Goal: Contribute content: Contribute content

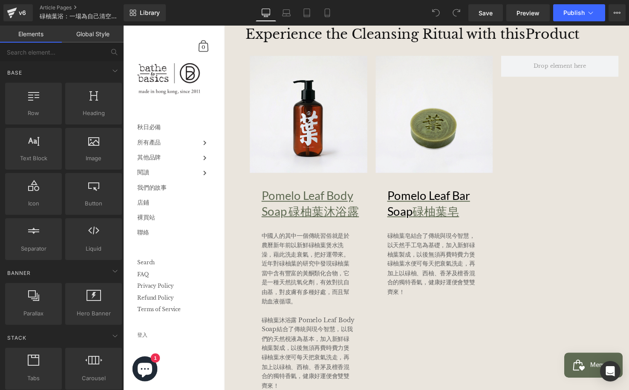
scroll to position [800, 0]
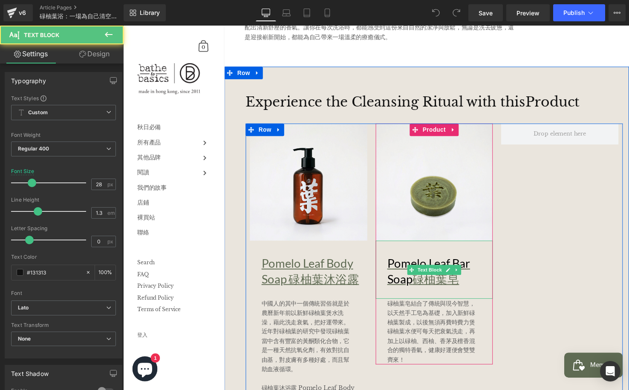
click at [475, 284] on p "Pomelo Leaf Bar Soap 碌柚葉皂" at bounding box center [446, 275] width 108 height 31
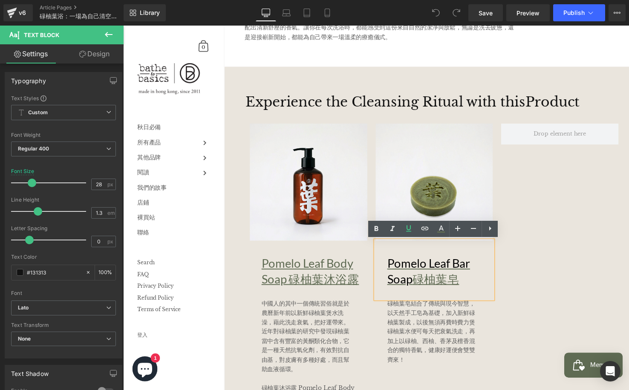
drag, startPoint x: 478, startPoint y: 284, endPoint x: 377, endPoint y: 271, distance: 101.7
click at [377, 271] on div "Sale Off (P) Image Pomelo Leaf Bar Soap 碌柚葉皂 Text Block 碌柚葉皂結合了傳統與現今智慧，以天然手工皂為基…" at bounding box center [440, 247] width 128 height 245
click at [443, 225] on icon at bounding box center [441, 229] width 10 height 10
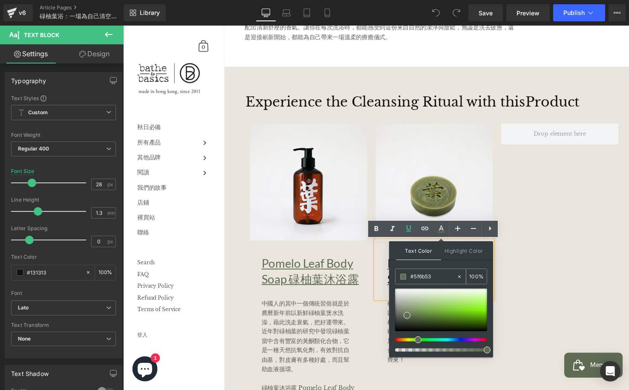
click at [442, 276] on input "#5f6b53" at bounding box center [433, 276] width 46 height 9
click at [441, 276] on input "#5f6b53" at bounding box center [433, 276] width 46 height 9
click at [440, 275] on input "#5f6b53" at bounding box center [433, 276] width 46 height 9
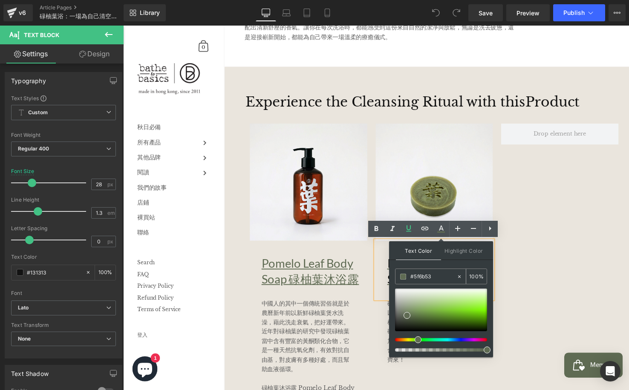
paste input "text"
drag, startPoint x: 411, startPoint y: 275, endPoint x: 413, endPoint y: 283, distance: 8.4
click at [411, 275] on input "5f6b53" at bounding box center [433, 276] width 46 height 9
type input "#5f6b53"
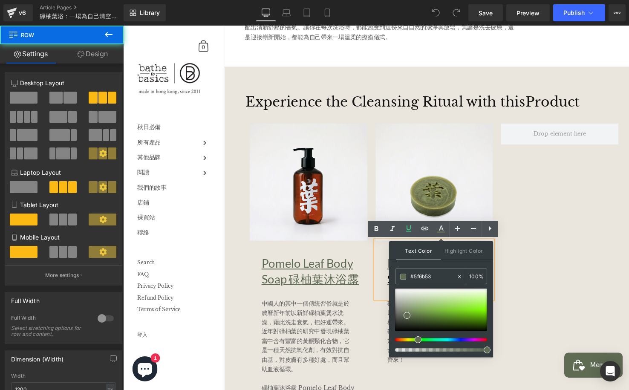
click at [539, 281] on div "Sale Off (P) Image Pomelo Leaf Body Soap 碌柚葉沐浴露 Text Block 中國人的其中一個傳統習俗就是於農曆新年前…" at bounding box center [440, 295] width 384 height 341
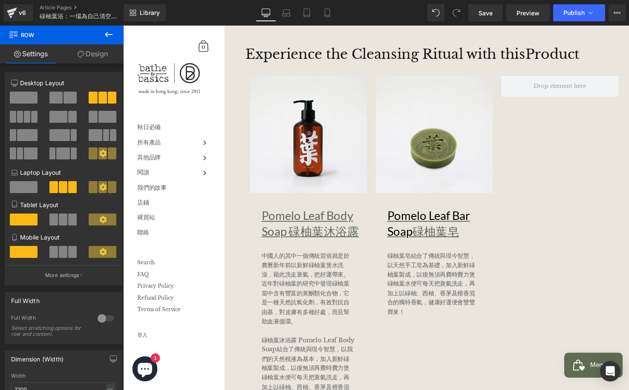
scroll to position [848, 0]
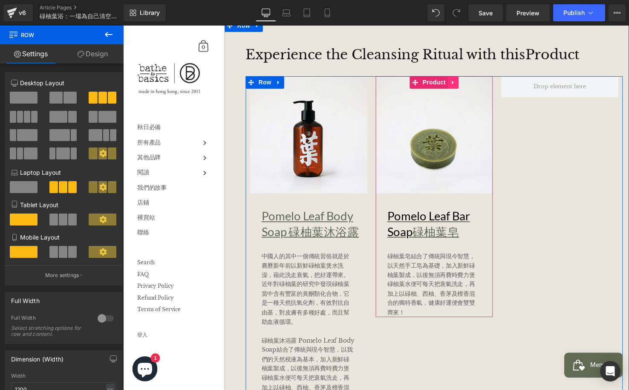
click at [462, 86] on link at bounding box center [459, 83] width 11 height 13
click at [453, 86] on icon at bounding box center [454, 84] width 6 height 6
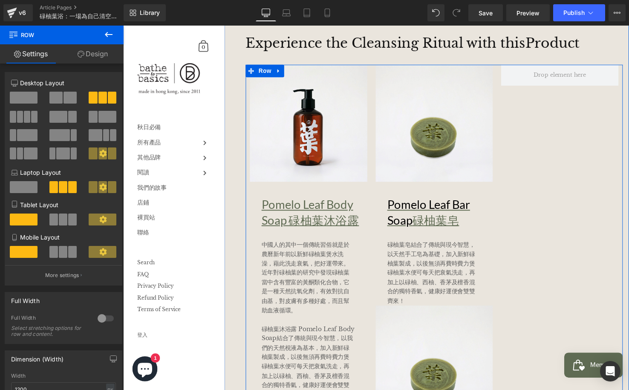
scroll to position [858, 0]
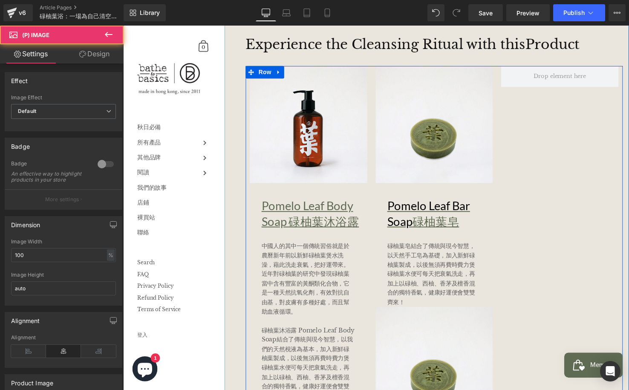
click at [417, 81] on img at bounding box center [440, 127] width 120 height 120
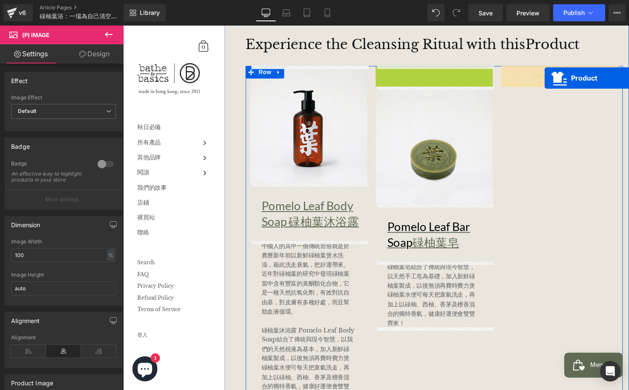
drag, startPoint x: 428, startPoint y: 72, endPoint x: 552, endPoint y: 79, distance: 125.0
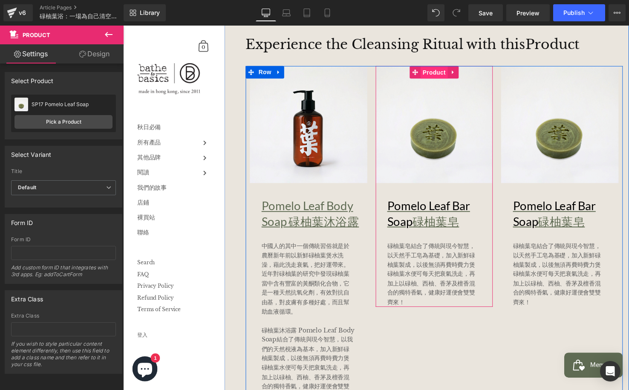
click at [443, 72] on span "Product" at bounding box center [440, 73] width 28 height 13
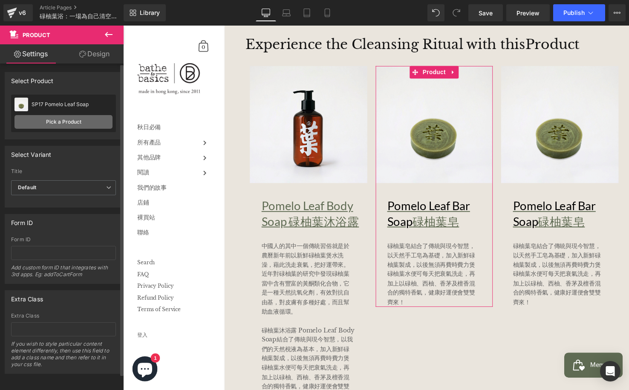
click at [44, 119] on link "Pick a Product" at bounding box center [63, 122] width 98 height 14
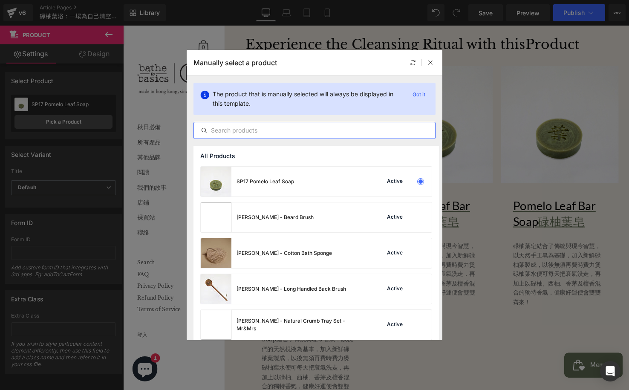
click at [296, 133] on input "text" at bounding box center [314, 130] width 241 height 10
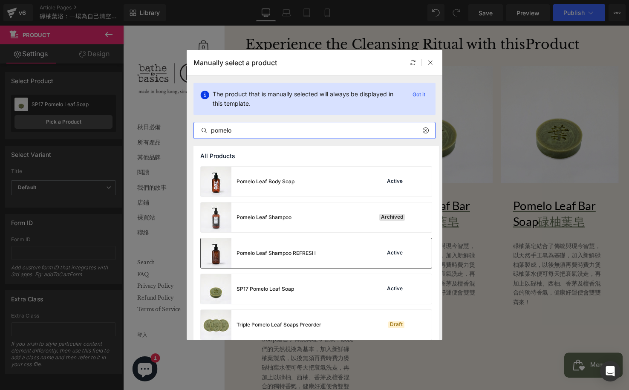
type input "pomelo"
drag, startPoint x: 328, startPoint y: 242, endPoint x: 209, endPoint y: 221, distance: 121.2
click at [328, 242] on div "Pomelo Leaf Shampoo REFRESH Active" at bounding box center [316, 253] width 231 height 30
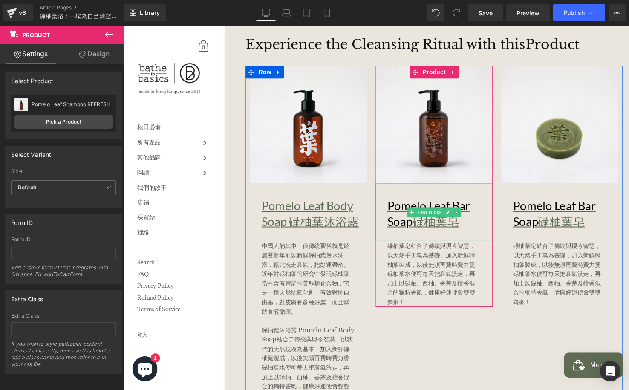
click at [473, 221] on p "Pomelo Leaf Bar Soap 碌柚葉皂" at bounding box center [446, 216] width 108 height 31
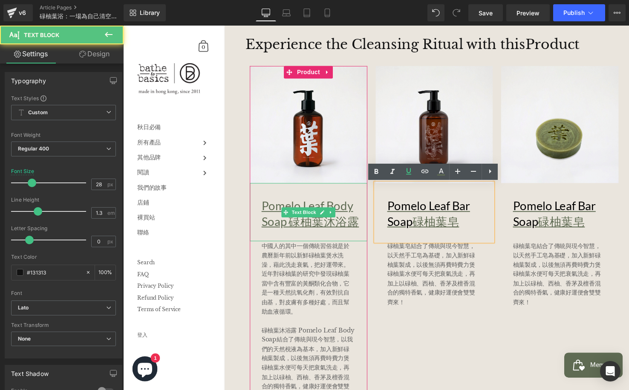
drag, startPoint x: 478, startPoint y: 225, endPoint x: 333, endPoint y: 227, distance: 145.7
click at [337, 213] on div "Sale Off (P) Image Pomelo Leaf Body Soap 碌柚葉沐浴露 Text Block 中國人的其中一個傳統習俗就是於農曆新年前…" at bounding box center [440, 237] width 384 height 341
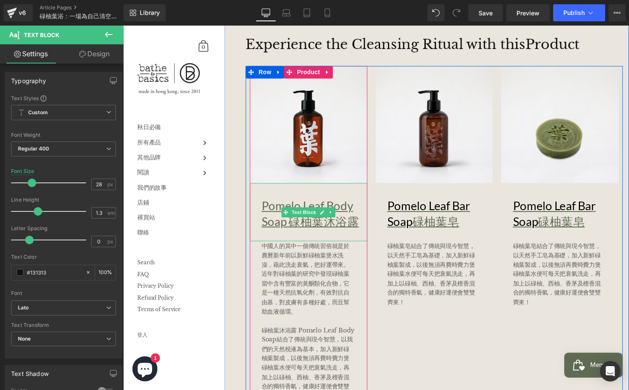
click at [361, 224] on u "Pomelo Leaf Body Soap 碌柚葉沐浴露" at bounding box center [313, 217] width 99 height 30
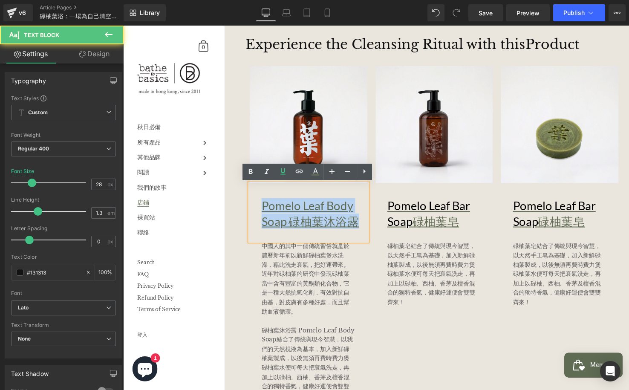
drag, startPoint x: 362, startPoint y: 224, endPoint x: 218, endPoint y: 212, distance: 144.5
click at [218, 212] on body "跳至內容 購物車 0 關閉 返回 秋日必備 所有產品 功能 潔淨 補濕 保護 放鬆 分類 面部 手部及身體 頭皮頭髮 雙唇及牙齒 香水及擴香 家居" at bounding box center [380, 100] width 515 height 1867
copy u "Pomelo Leaf Body Soap 碌柚葉沐浴露"
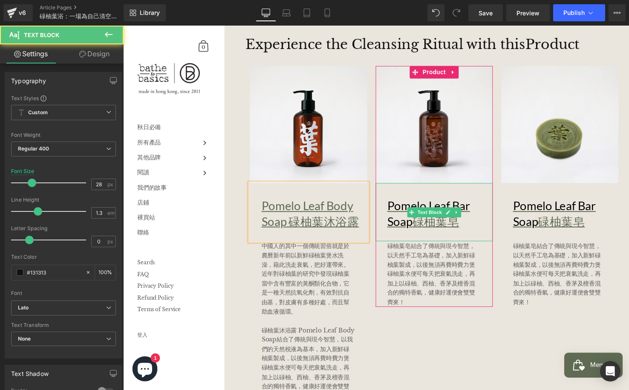
click at [486, 227] on p "Pomelo Leaf Bar Soap 碌柚葉皂" at bounding box center [446, 216] width 108 height 31
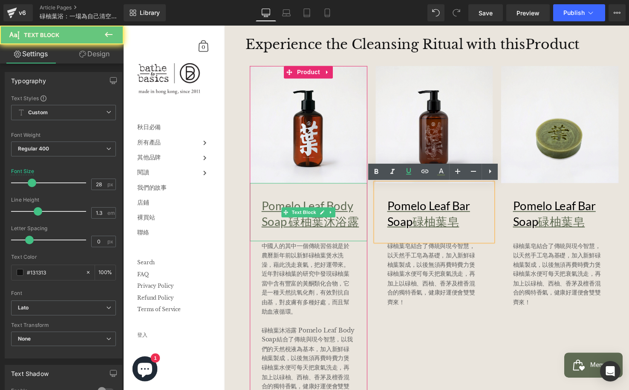
drag, startPoint x: 483, startPoint y: 226, endPoint x: 294, endPoint y: 203, distance: 190.5
click at [294, 203] on div "Sale Off (P) Image Pomelo Leaf Body Soap 碌柚葉沐浴露 Text Block 中國人的其中一個傳統習俗就是於農曆新年前…" at bounding box center [440, 237] width 384 height 341
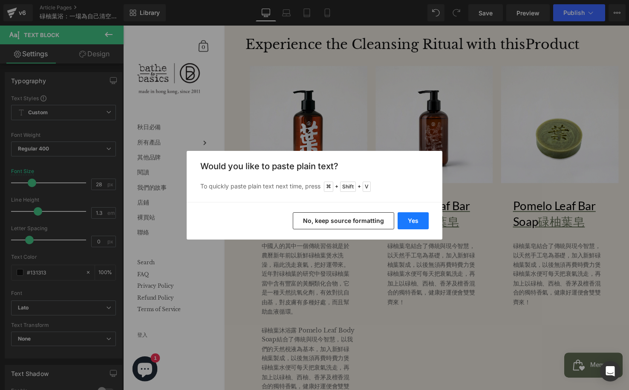
click at [413, 221] on button "Yes" at bounding box center [412, 220] width 31 height 17
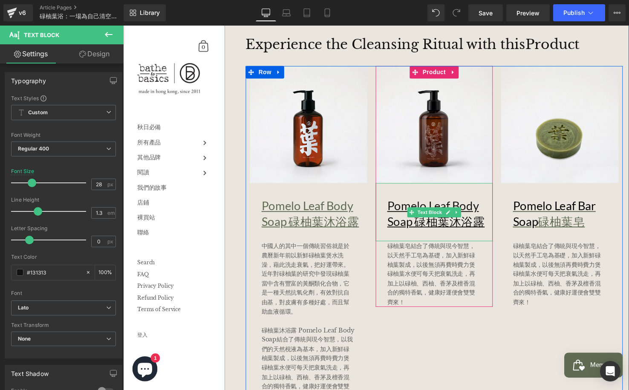
click at [495, 222] on p "Pomelo Leaf Body Soap 碌柚葉沐浴露" at bounding box center [446, 216] width 108 height 31
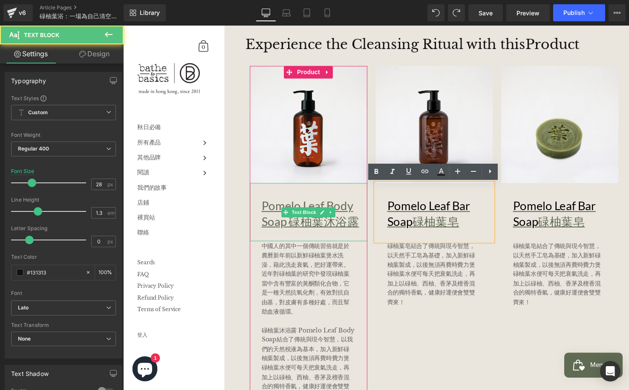
drag, startPoint x: 495, startPoint y: 223, endPoint x: 356, endPoint y: 204, distance: 141.0
click at [356, 204] on div "Sale Off (P) Image Pomelo Leaf Body Soap 碌柚葉沐浴露 Text Block 中國人的其中一個傳統習俗就是於農曆新年前…" at bounding box center [440, 237] width 384 height 341
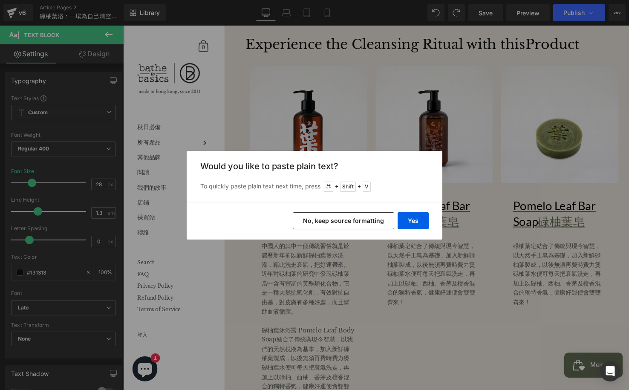
click at [339, 219] on button "No, keep source formatting" at bounding box center [343, 220] width 101 height 17
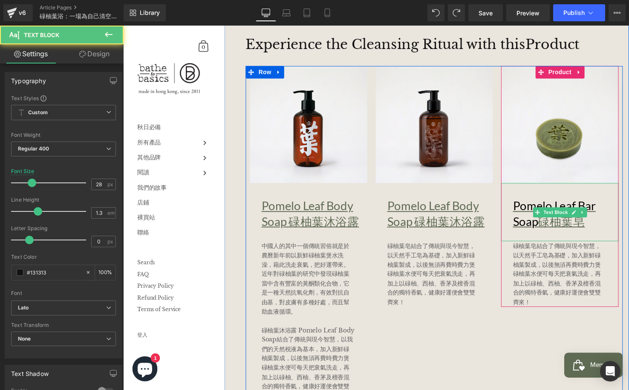
click at [606, 221] on p "Pomelo Leaf Bar Soap 碌柚葉皂" at bounding box center [574, 216] width 108 height 31
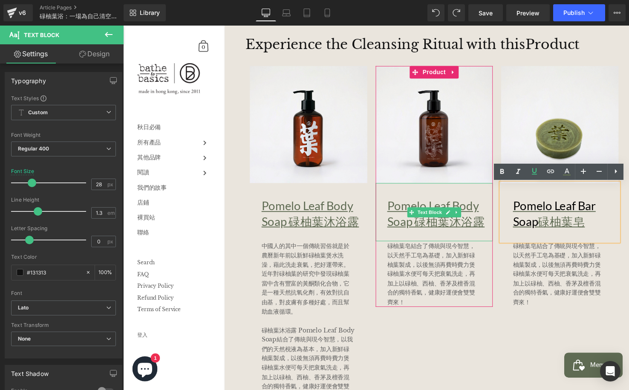
drag, startPoint x: 607, startPoint y: 222, endPoint x: 489, endPoint y: 207, distance: 119.4
click at [489, 207] on div "Sale Off (P) Image Pomelo Leaf Body Soap 碌柚葉沐浴露 Text Block 中國人的其中一個傳統習俗就是於農曆新年前…" at bounding box center [440, 237] width 384 height 341
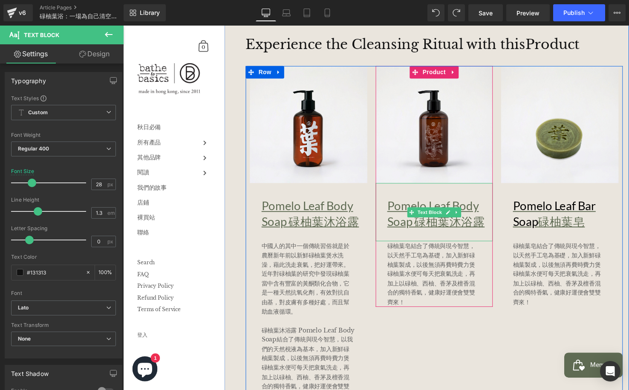
click at [489, 224] on u "Pomelo Leaf Body Soap 碌柚葉沐浴露" at bounding box center [441, 217] width 99 height 30
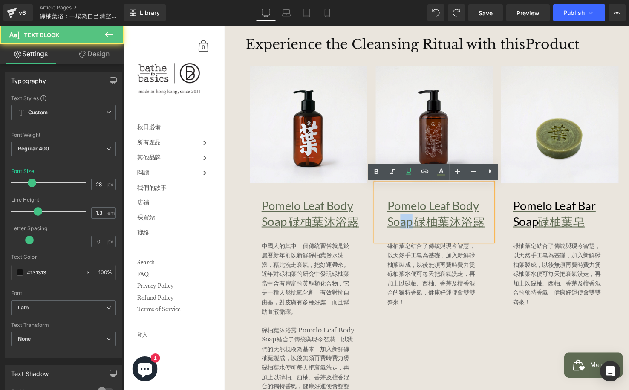
drag, startPoint x: 416, startPoint y: 225, endPoint x: 485, endPoint y: 210, distance: 70.1
click at [402, 221] on u "Pomelo Leaf Body Soap 碌柚葉沐浴露" at bounding box center [441, 217] width 99 height 30
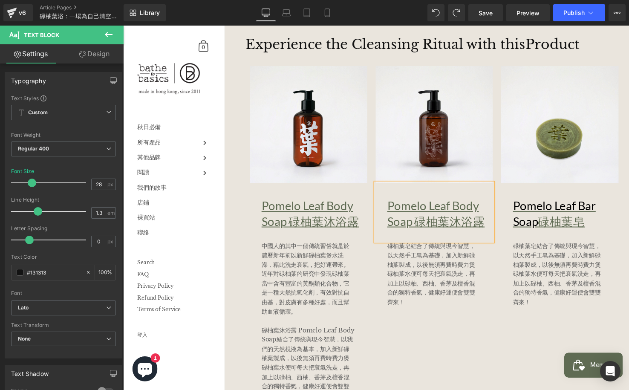
click at [424, 221] on u "Pomelo Leaf Body Soap 碌柚葉沐浴露" at bounding box center [441, 217] width 99 height 30
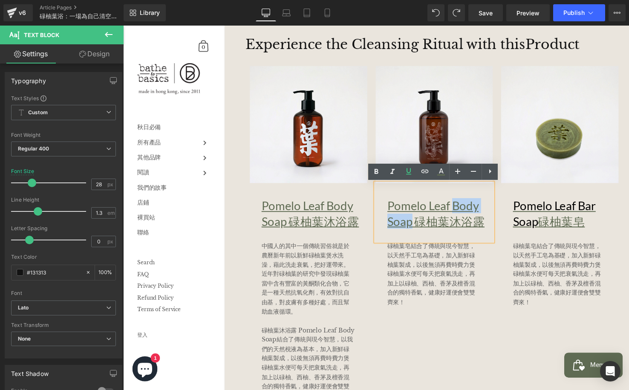
drag, startPoint x: 416, startPoint y: 223, endPoint x: 458, endPoint y: 208, distance: 45.1
click at [458, 208] on u "Pomelo Leaf Body Soap 碌柚葉沐浴露" at bounding box center [441, 217] width 99 height 30
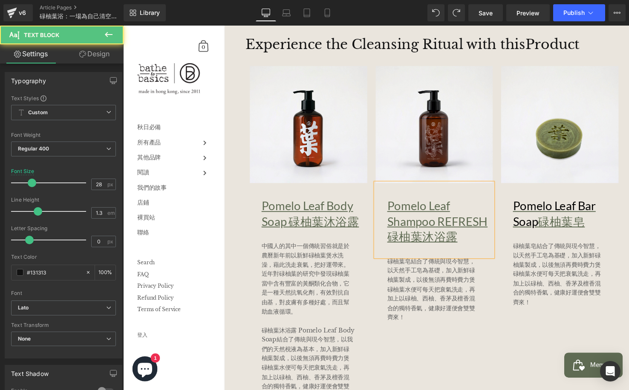
click at [469, 244] on p "Pomelo Leaf Shampoo REFRESH 碌柚葉沐浴露" at bounding box center [446, 224] width 108 height 46
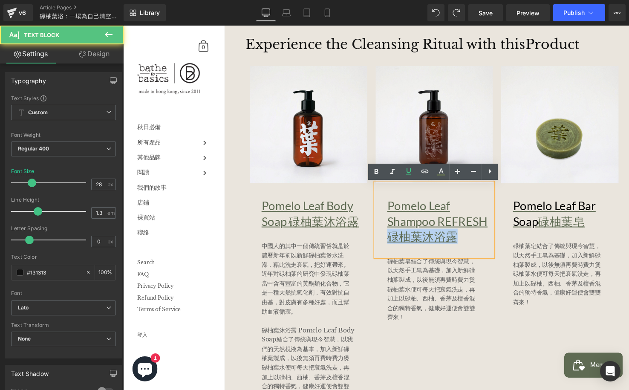
drag, startPoint x: 421, startPoint y: 240, endPoint x: 393, endPoint y: 240, distance: 28.1
click at [392, 240] on p "Pomelo Leaf Shampoo REFRESH 碌柚葉沐浴露" at bounding box center [446, 224] width 108 height 46
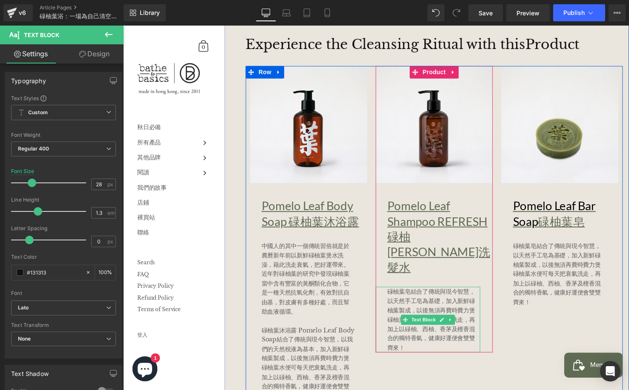
click at [425, 293] on span "碌柚葉皂結合了傳統與現今智慧，以天然手工皂為基礎，加入新鮮碌柚葉製成，以後無須再費時費力煲碌柚葉水便可每天把衰氣洗走，再加上以碌柚、西柚、香茅及檀香混合的獨特…" at bounding box center [436, 325] width 89 height 65
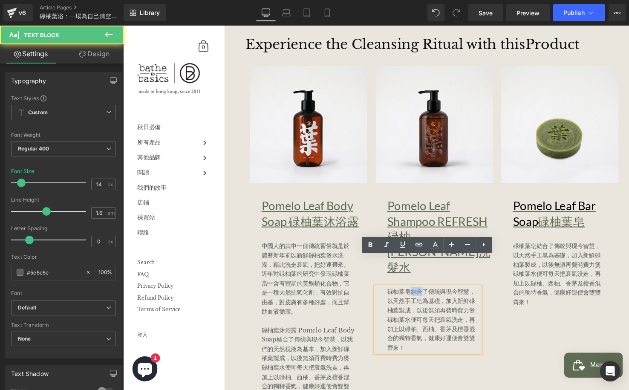
click at [425, 293] on span "碌柚葉皂結合了傳統與現今智慧，以天然手工皂為基礎，加入新鮮碌柚葉製成，以後無須再費時費力煲碌柚葉水便可每天把衰氣洗走，再加上以碌柚、西柚、香茅及檀香混合的獨特…" at bounding box center [436, 325] width 89 height 65
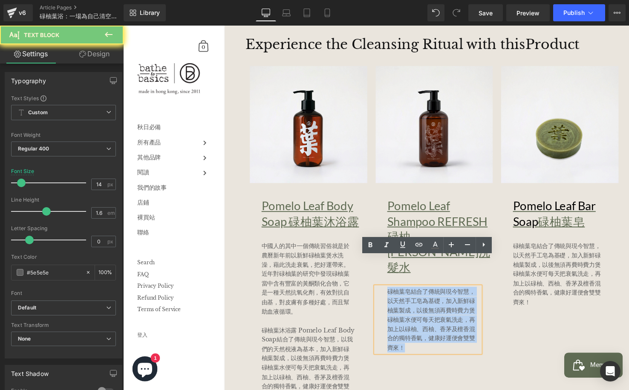
click at [425, 293] on span "碌柚葉皂結合了傳統與現今智慧，以天然手工皂為基礎，加入新鮮碌柚葉製成，以後無須再費時費力煲碌柚葉水便可每天把衰氣洗走，再加上以碌柚、西柚、香茅及檀香混合的獨特…" at bounding box center [436, 325] width 89 height 65
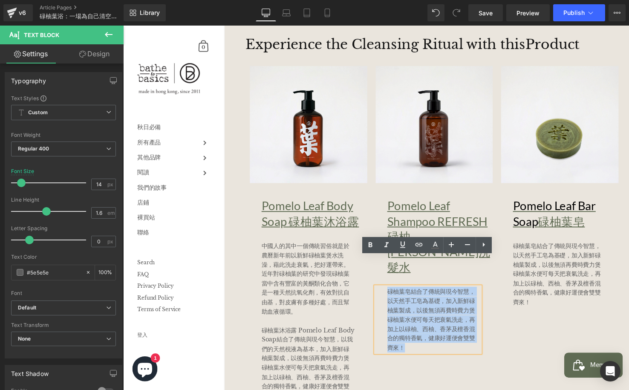
paste div
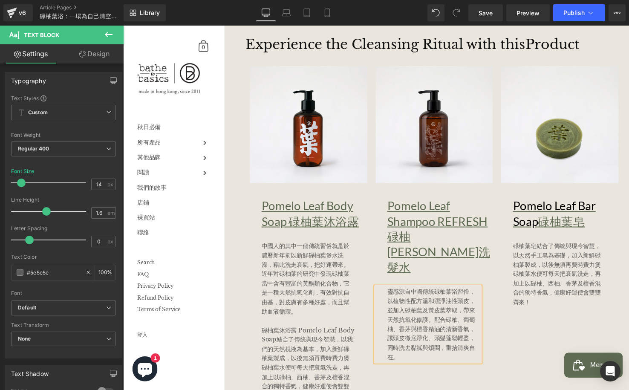
click at [529, 337] on div "Sale Off (P) Image Pomelo Leaf Body Soap 碌柚葉沐浴露 Text Block 中國人的其中一個傳統習俗就是於農曆新年前…" at bounding box center [440, 237] width 384 height 341
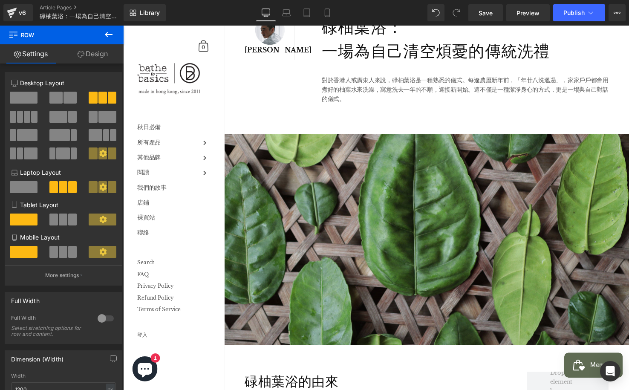
scroll to position [93, 0]
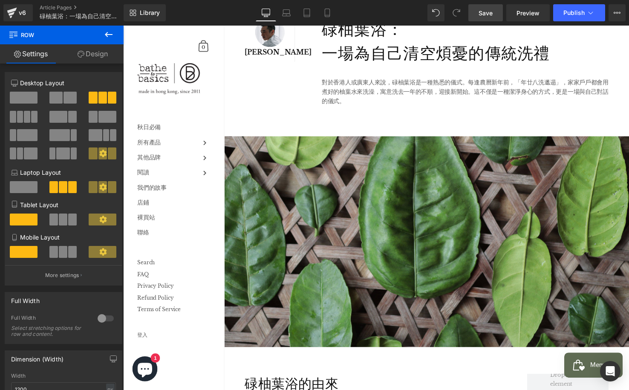
click at [495, 14] on link "Save" at bounding box center [485, 12] width 35 height 17
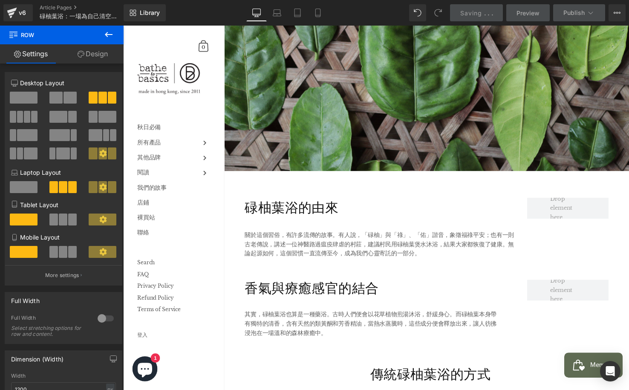
scroll to position [270, 0]
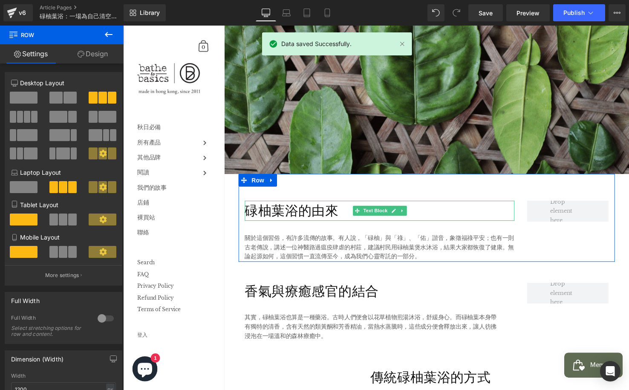
click at [328, 218] on p "碌柚葉浴的由來" at bounding box center [384, 214] width 275 height 20
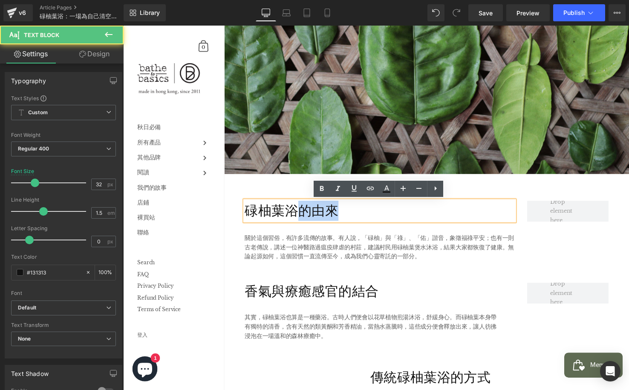
drag, startPoint x: 304, startPoint y: 216, endPoint x: 345, endPoint y: 212, distance: 40.6
click at [345, 213] on p "碌柚葉浴的由來" at bounding box center [384, 214] width 275 height 20
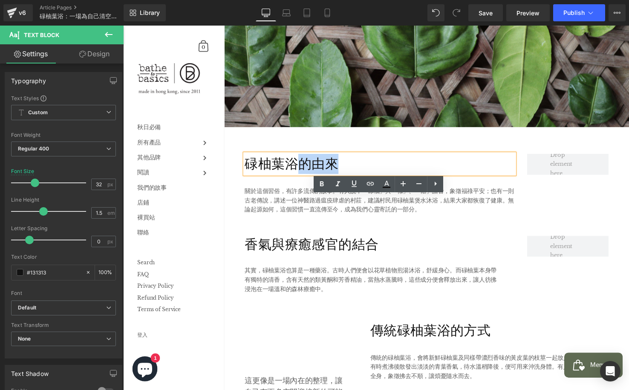
scroll to position [365, 0]
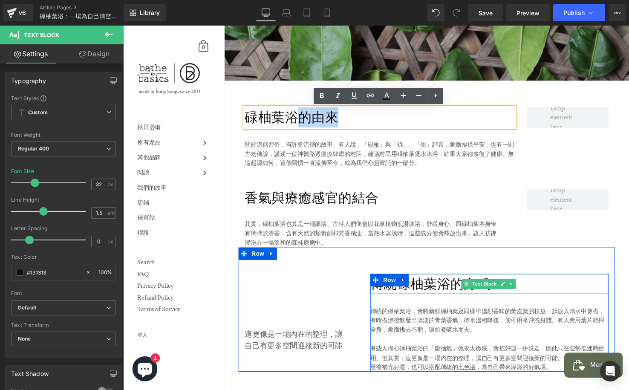
click at [541, 290] on p "傳統碌柚葉浴的方式" at bounding box center [496, 289] width 242 height 20
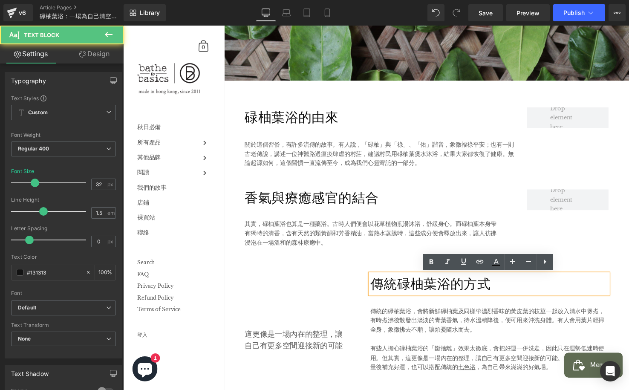
click at [628, 232] on div "Image Edmund Ip Text Block Row 碌柚葉浴： 一場為自己清空煩憂的傳統洗禮 Text Block 對於香港人或廣東人來說，碌柚葉浴…" at bounding box center [432, 356] width 412 height 1391
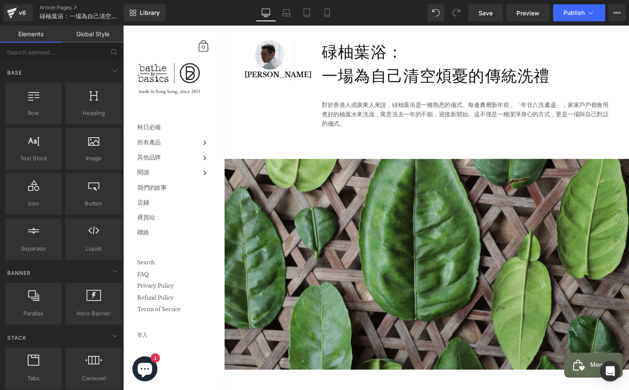
scroll to position [0, 0]
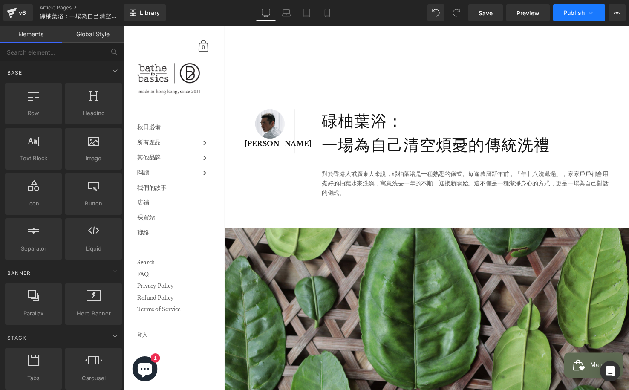
click at [574, 16] on span "Publish" at bounding box center [573, 12] width 21 height 7
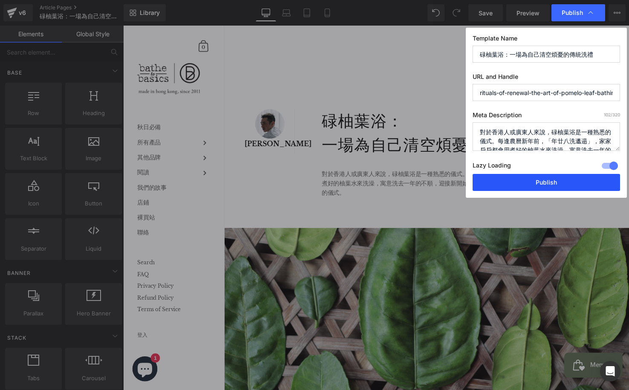
click at [520, 175] on button "Publish" at bounding box center [545, 182] width 147 height 17
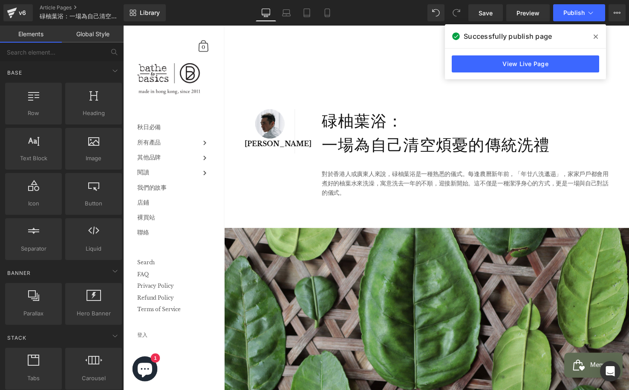
click at [17, 12] on div "v6" at bounding box center [22, 12] width 11 height 11
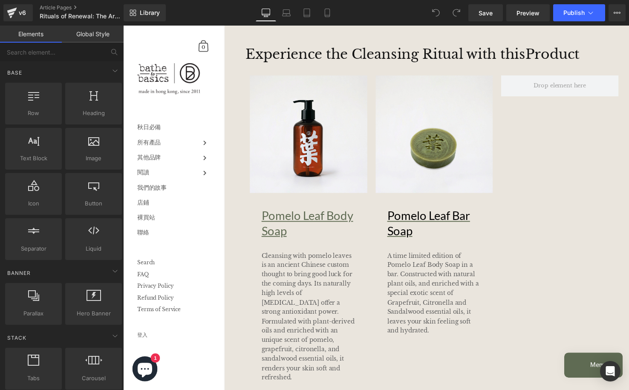
scroll to position [1059, 0]
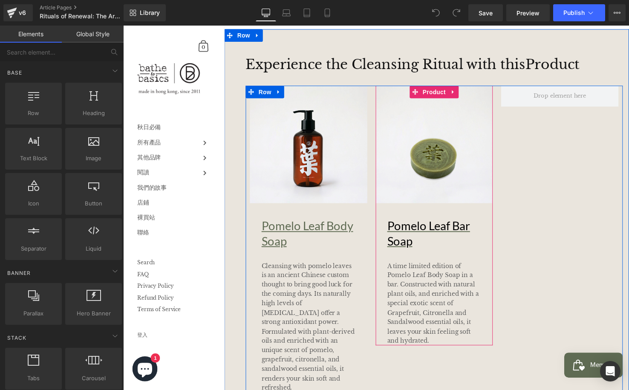
click at [440, 247] on p "Pomelo Leaf Bar Soap" at bounding box center [446, 237] width 108 height 31
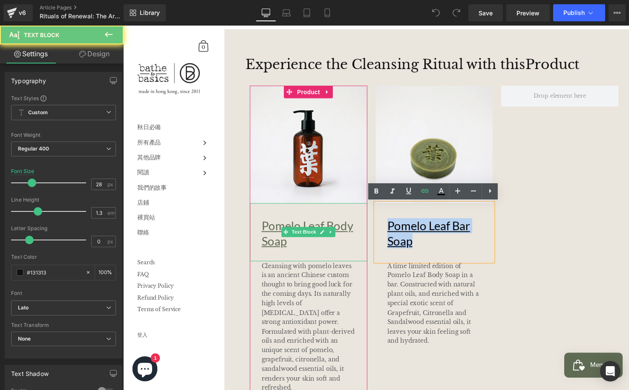
drag, startPoint x: 431, startPoint y: 247, endPoint x: 357, endPoint y: 227, distance: 76.7
click at [357, 227] on div "Sale Off (P) Image Pomelo Leaf Body Soap Text Block Cleansing with pomelo leave…" at bounding box center [440, 243] width 384 height 312
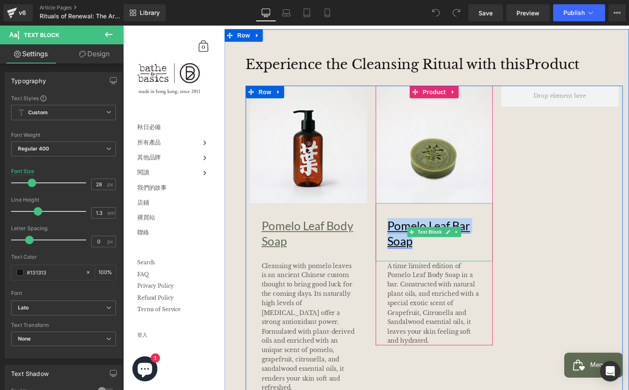
click at [406, 241] on link "Pomelo Leaf Bar Soap" at bounding box center [434, 237] width 84 height 30
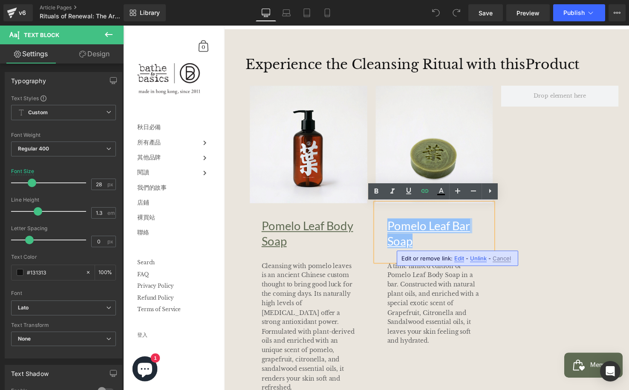
drag, startPoint x: 416, startPoint y: 240, endPoint x: 382, endPoint y: 223, distance: 37.9
click at [382, 223] on div "Pomelo Leaf Bar Soap" at bounding box center [440, 236] width 120 height 59
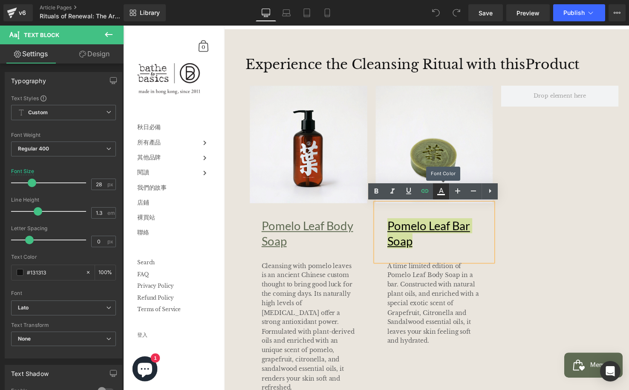
click at [440, 192] on icon at bounding box center [441, 191] width 10 height 10
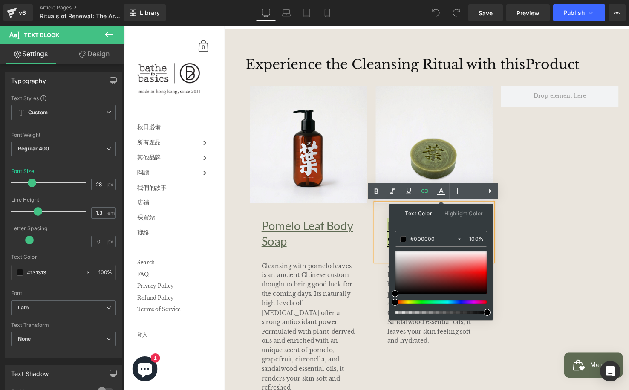
click at [429, 238] on input "#000000" at bounding box center [433, 238] width 46 height 9
paste input "靈感源自中國傳統碌柚葉浴習俗，以植物性配方溫和潔淨油性頭皮，並加入碌柚葉及黃皮葉萃取，帶來天然抗氧化修護。配合碌柚、葡萄柚、香茅與檀香精油的清新香氣，讓頭皮徹…"
type input "#靈感源自中國傳統碌柚葉浴習俗，以植物性配方溫和潔淨油性頭皮，並加入碌柚葉及黃皮葉萃取，帶來天然抗氧化修護。配合碌柚、葡萄柚、香茅與檀香精油的清新香氣，讓頭皮…"
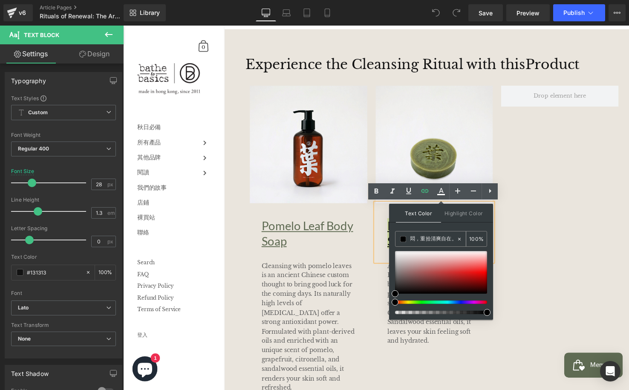
type input "0"
type input "#000000"
type input "100"
click at [520, 175] on div "Sale Off (P) Image Pomelo Leaf Body Soap Text Block Cleansing with pomelo leave…" at bounding box center [440, 243] width 384 height 312
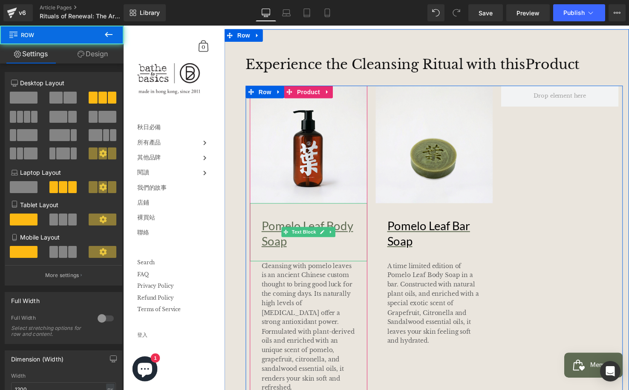
click at [329, 244] on p "Pomelo Leaf Body Soap" at bounding box center [318, 237] width 108 height 31
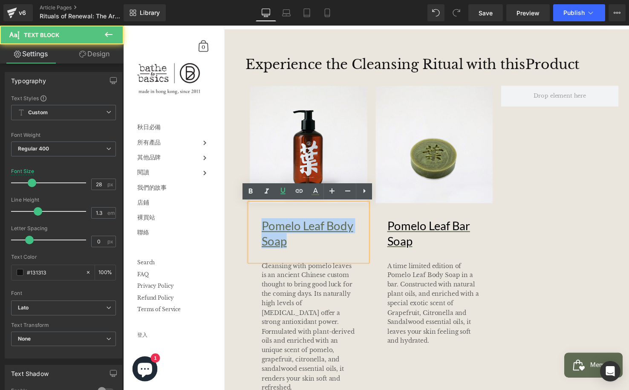
drag, startPoint x: 269, startPoint y: 232, endPoint x: 240, endPoint y: 222, distance: 30.4
click at [239, 223] on div "Experience the Cleansing Ritual with this Product Text Block Sale Off (P) Image…" at bounding box center [432, 233] width 412 height 408
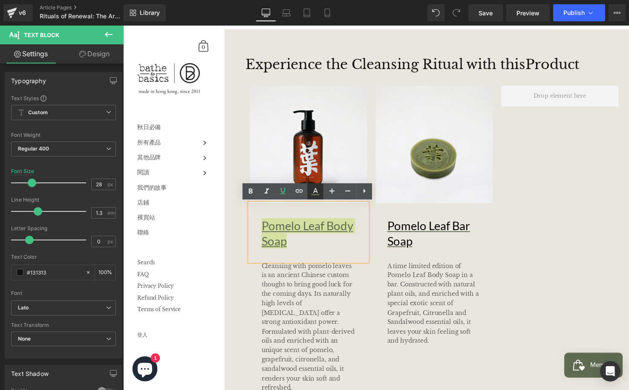
click at [317, 194] on icon at bounding box center [315, 194] width 8 height 1
type input "#5f6b53"
type input "100"
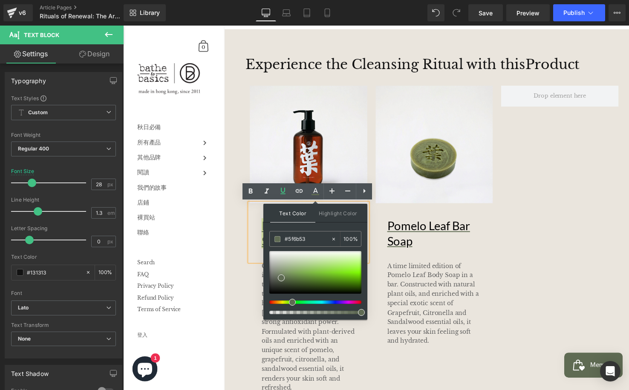
drag, startPoint x: 409, startPoint y: 264, endPoint x: 261, endPoint y: 240, distance: 149.6
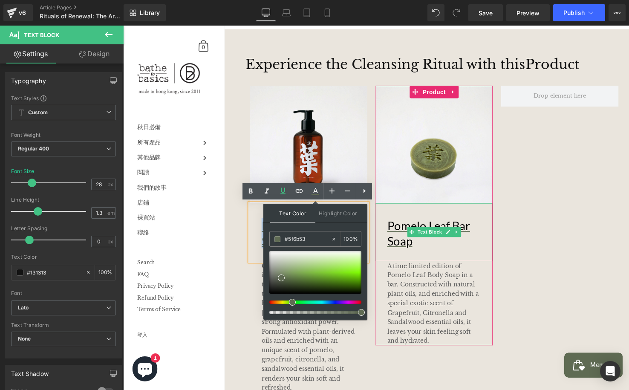
click at [476, 255] on div "Pomelo Leaf Bar Soap" at bounding box center [440, 236] width 120 height 59
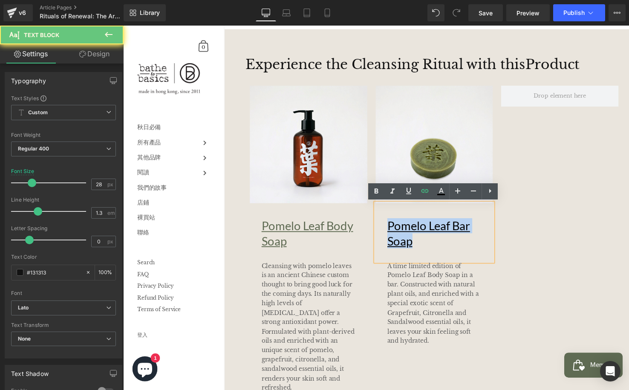
drag, startPoint x: 475, startPoint y: 249, endPoint x: 369, endPoint y: 229, distance: 107.9
click at [368, 227] on div "Sale Off (P) Image Pomelo Leaf Body Soap Text Block Cleansing with pomelo leave…" at bounding box center [440, 243] width 384 height 312
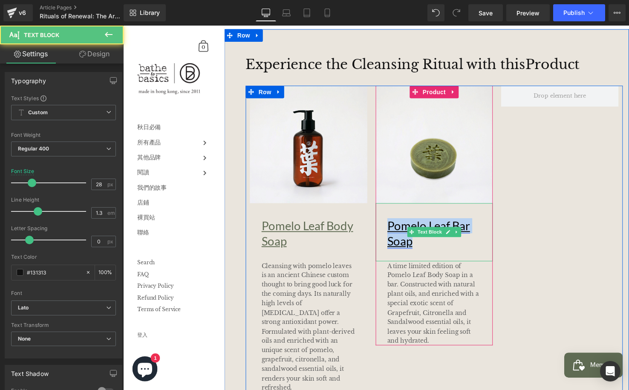
click at [456, 225] on link "Pomelo Leaf Bar Soap" at bounding box center [434, 237] width 84 height 30
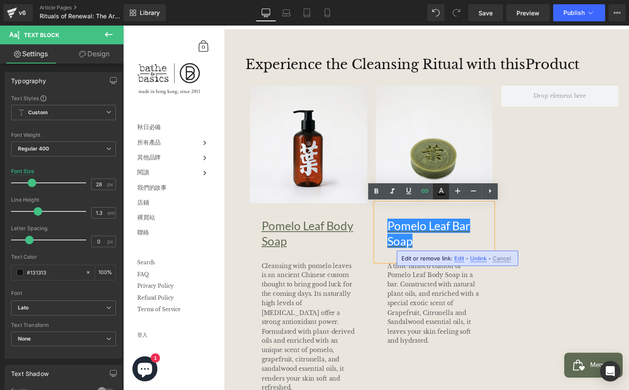
click at [446, 191] on link at bounding box center [441, 191] width 16 height 16
type input "#ffffff"
type input "100"
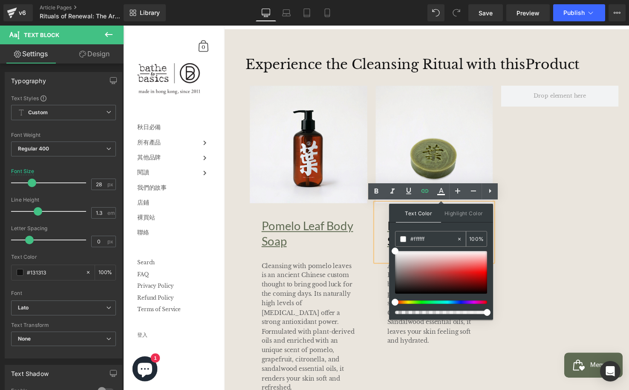
click at [435, 239] on input "#ffffff" at bounding box center [433, 238] width 46 height 9
click at [436, 239] on input "#ffffff" at bounding box center [433, 238] width 46 height 9
paste input "5f6b53"
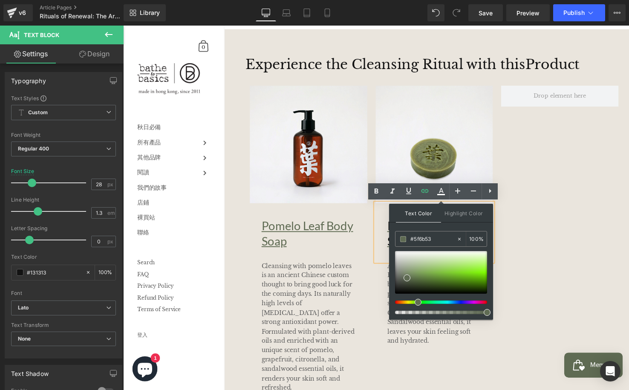
click at [508, 236] on div "Sale Off (P) Image Pomelo Leaf Body Soap Text Block Cleansing with pomelo leave…" at bounding box center [440, 243] width 384 height 312
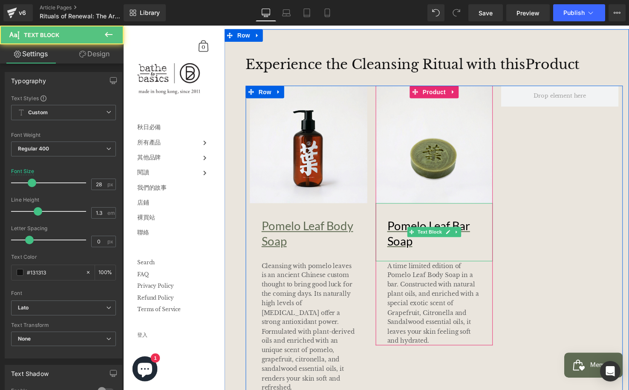
click at [455, 242] on p "Pomelo Leaf Bar Soap" at bounding box center [446, 237] width 108 height 31
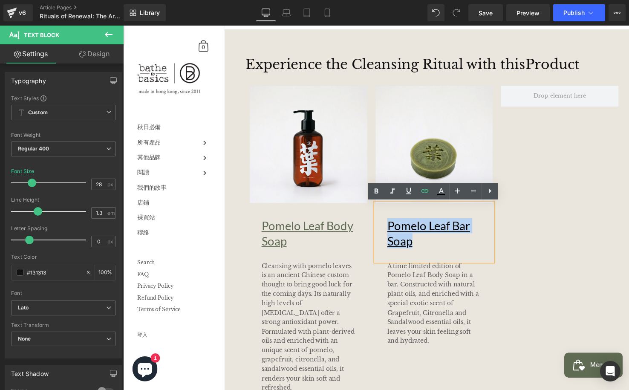
drag, startPoint x: 454, startPoint y: 249, endPoint x: 388, endPoint y: 218, distance: 73.0
click at [388, 218] on div "Pomelo Leaf Bar Soap" at bounding box center [440, 236] width 120 height 59
click at [443, 191] on icon at bounding box center [441, 190] width 5 height 5
type input "#000000"
type input "100"
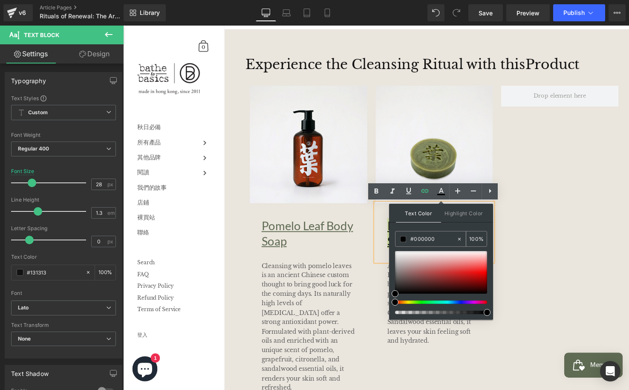
click at [444, 236] on input "#000000" at bounding box center [433, 238] width 46 height 9
paste input "5f6b53"
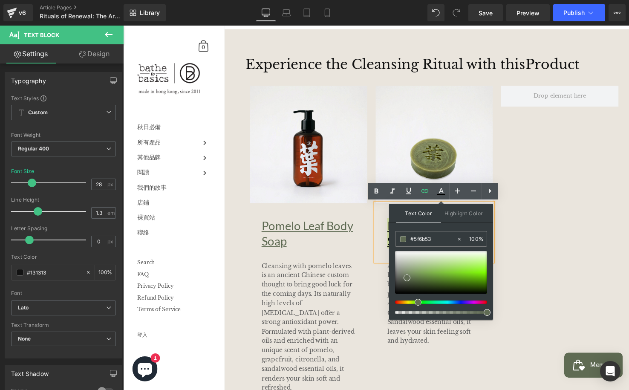
type input "#5f6b53"
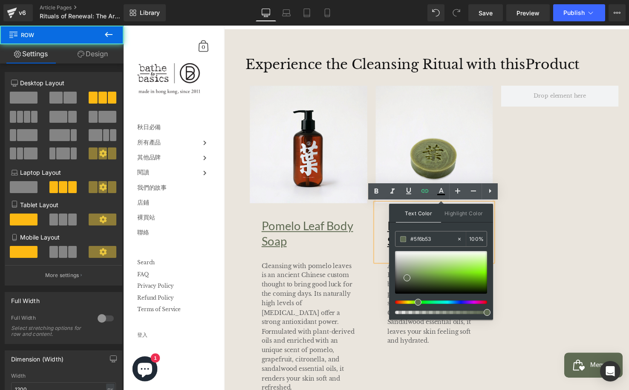
click at [518, 253] on div "Sale Off (P) Image Pomelo Leaf Body Soap Text Block Cleansing with pomelo leave…" at bounding box center [440, 243] width 384 height 312
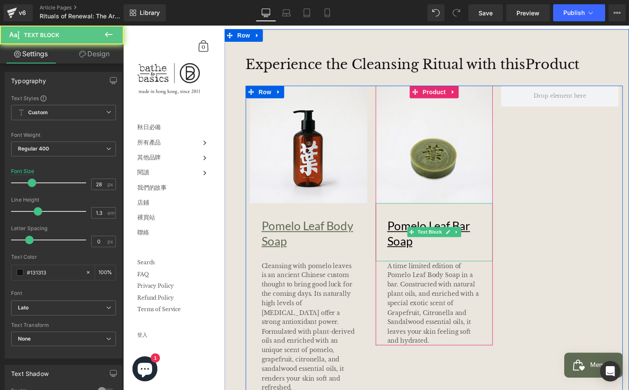
click at [449, 246] on p "Pomelo Leaf Bar Soap" at bounding box center [446, 237] width 108 height 31
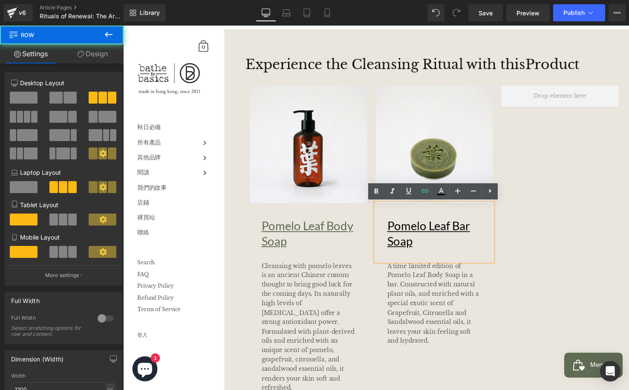
click at [521, 230] on div "Sale Off (P) Image Pomelo Leaf Body Soap Text Block Cleansing with pomelo leave…" at bounding box center [440, 243] width 384 height 312
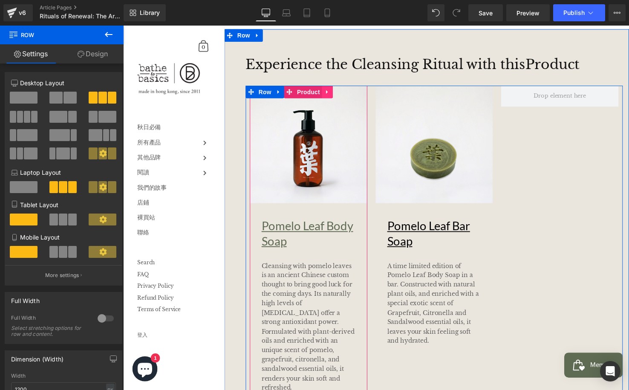
click at [334, 90] on link at bounding box center [331, 93] width 11 height 13
click at [328, 93] on icon at bounding box center [326, 93] width 6 height 6
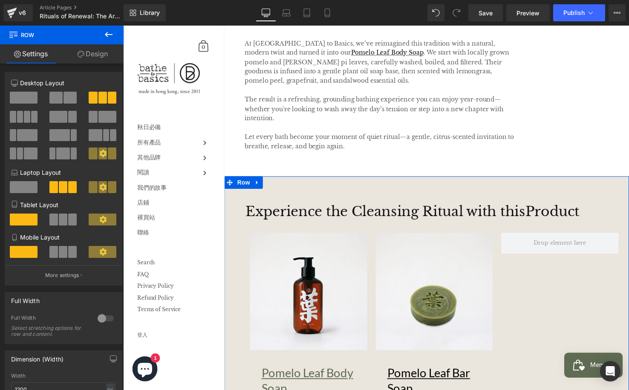
scroll to position [902, 0]
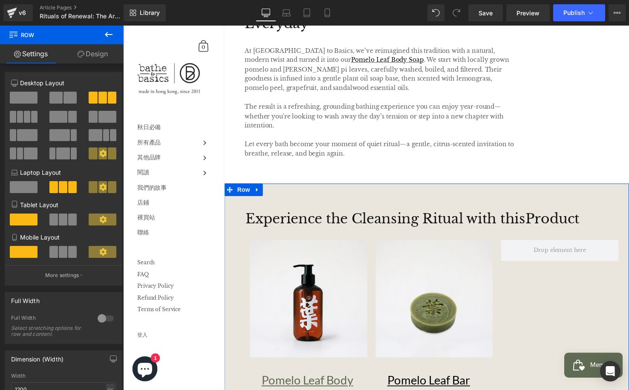
click at [446, 259] on img at bounding box center [440, 304] width 120 height 120
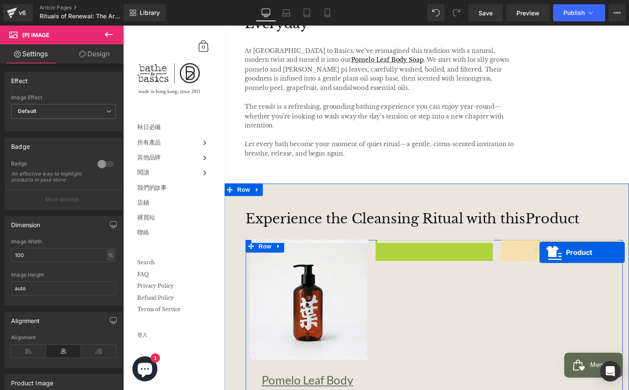
drag, startPoint x: 442, startPoint y: 250, endPoint x: 548, endPoint y: 257, distance: 106.2
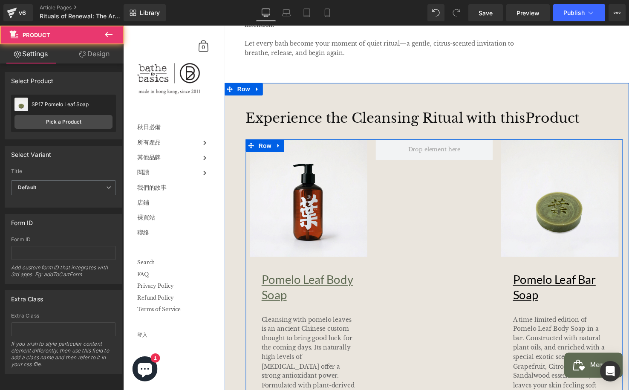
scroll to position [1129, 0]
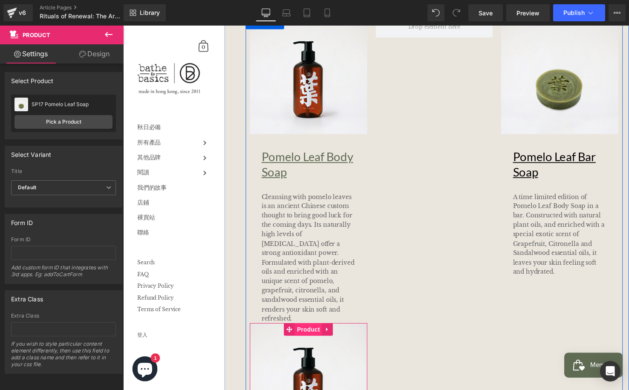
click at [313, 330] on span "Product" at bounding box center [312, 335] width 28 height 13
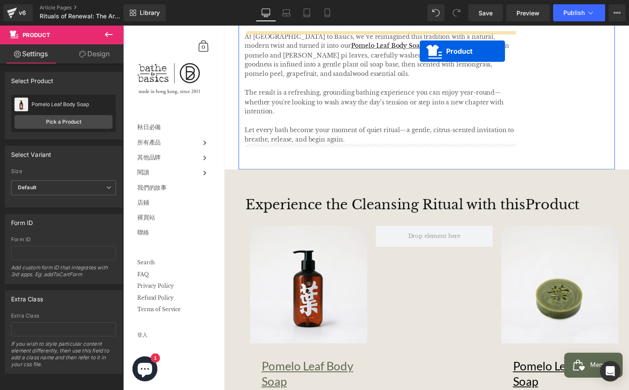
scroll to position [857, 0]
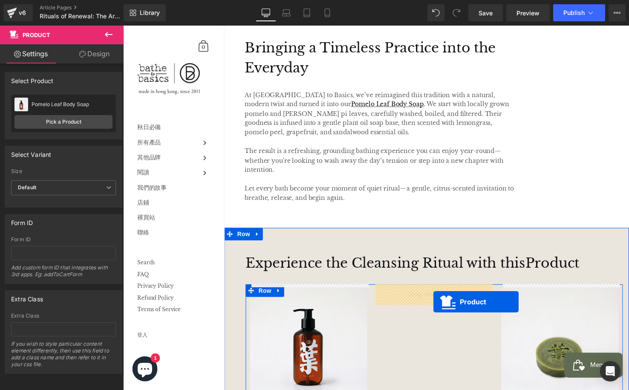
drag, startPoint x: 313, startPoint y: 325, endPoint x: 439, endPoint y: 307, distance: 127.3
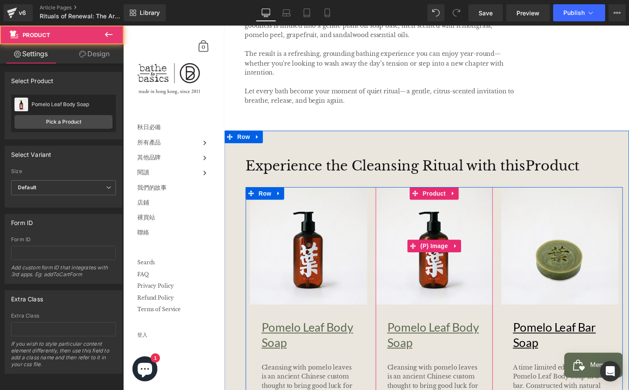
scroll to position [957, 0]
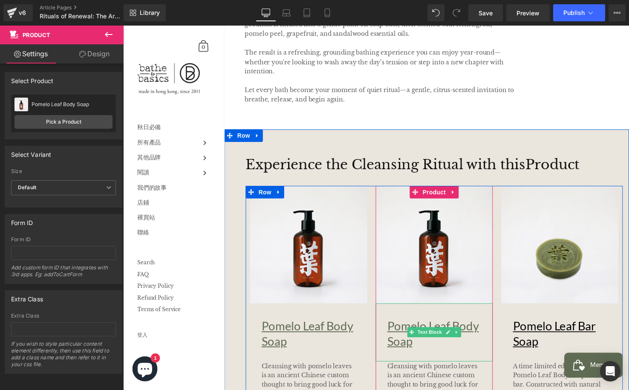
click at [437, 350] on p "Pomelo Leaf Body Soap" at bounding box center [446, 339] width 108 height 31
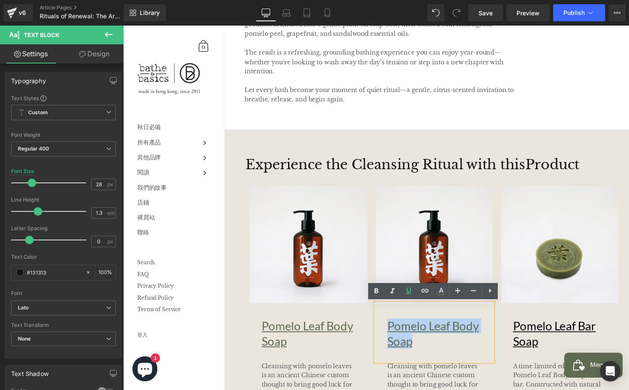
drag, startPoint x: 450, startPoint y: 350, endPoint x: 376, endPoint y: 328, distance: 77.9
click at [376, 328] on div "Sale Off (P) Image Pomelo Leaf Body Soap Text Block Cleansing with pomelo leave…" at bounding box center [440, 345] width 128 height 312
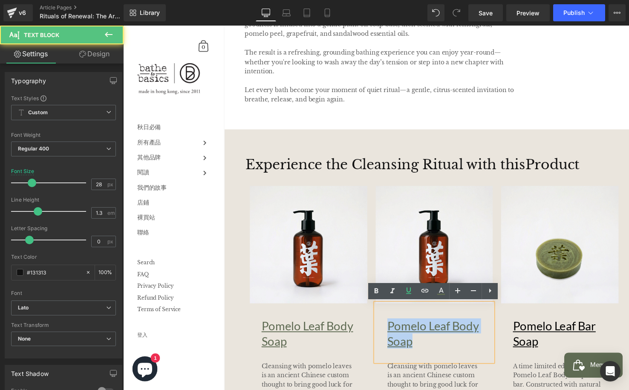
click at [459, 348] on p "Pomelo Leaf Body Soap" at bounding box center [446, 339] width 108 height 31
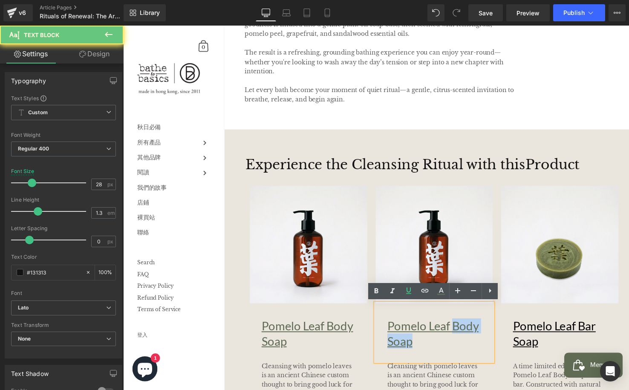
drag, startPoint x: 464, startPoint y: 340, endPoint x: 460, endPoint y: 331, distance: 10.0
click at [461, 331] on p "Pomelo Leaf Body Soap" at bounding box center [446, 339] width 108 height 31
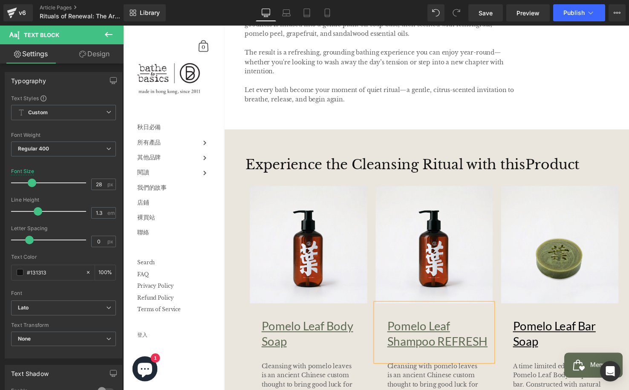
click at [467, 326] on p "Pomelo Leaf Shampoo REFRESH" at bounding box center [446, 339] width 108 height 31
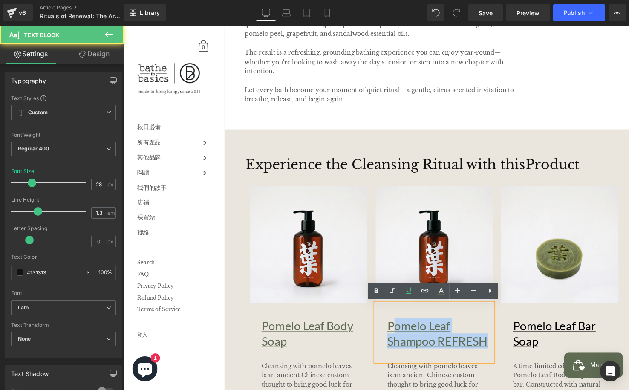
drag, startPoint x: 440, startPoint y: 342, endPoint x: 392, endPoint y: 335, distance: 47.9
click at [396, 336] on p "Pomelo Leaf Shampoo REFRESH" at bounding box center [446, 339] width 108 height 31
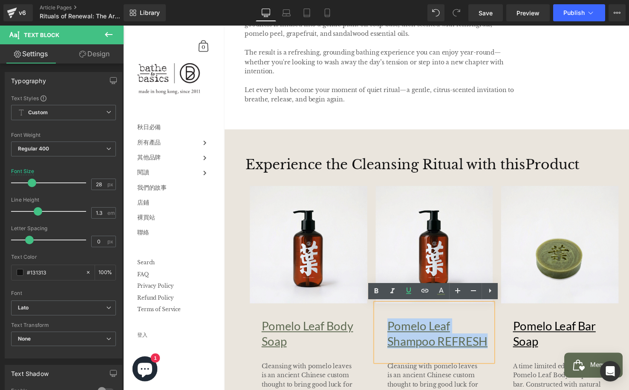
click at [391, 333] on div "Pomelo Leaf Shampoo REFRESH" at bounding box center [440, 337] width 120 height 59
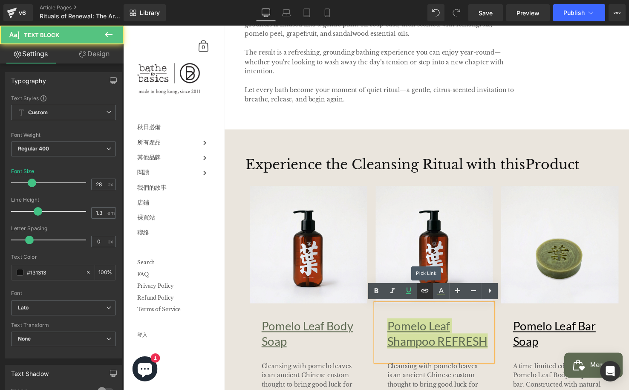
click at [423, 293] on icon at bounding box center [425, 290] width 10 height 10
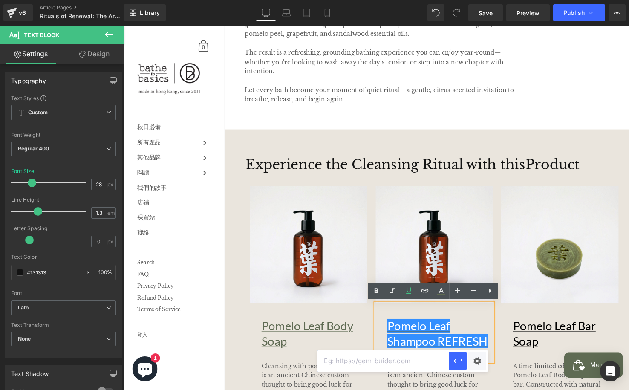
click at [328, 346] on p "Pomelo Leaf Body Soap" at bounding box center [318, 339] width 108 height 31
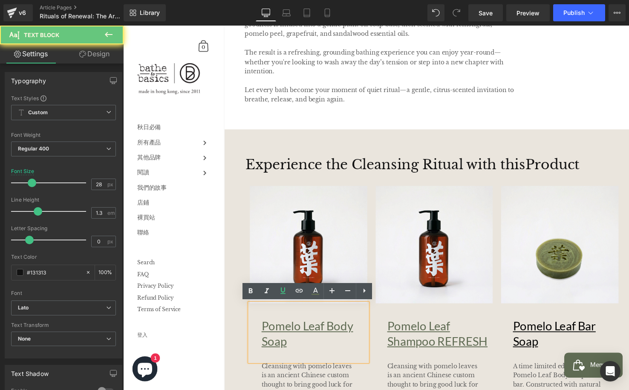
drag, startPoint x: 292, startPoint y: 341, endPoint x: 250, endPoint y: 322, distance: 45.8
click at [252, 322] on div "Pomelo Leaf Body Soap" at bounding box center [312, 337] width 120 height 59
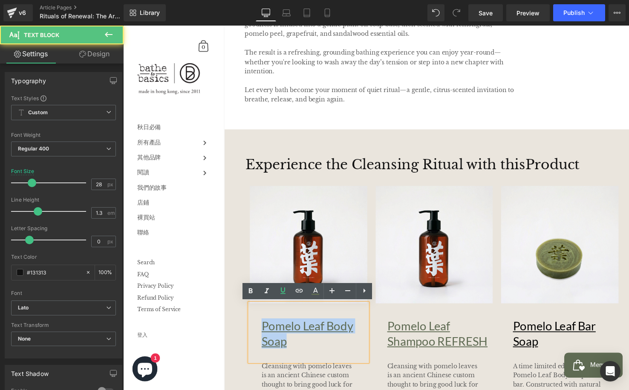
drag, startPoint x: 306, startPoint y: 343, endPoint x: 320, endPoint y: 305, distance: 40.7
click at [253, 329] on div "Pomelo Leaf Body Soap" at bounding box center [312, 337] width 120 height 59
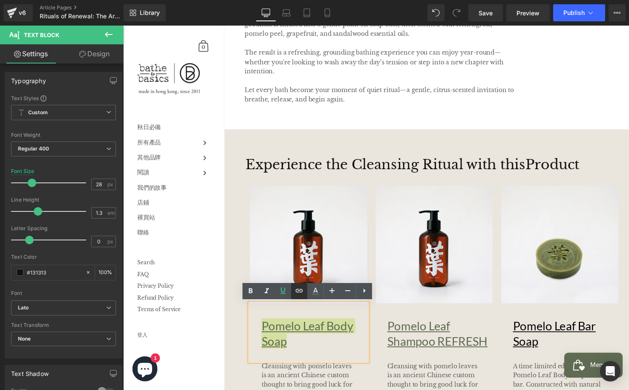
click at [302, 291] on icon at bounding box center [299, 290] width 7 height 3
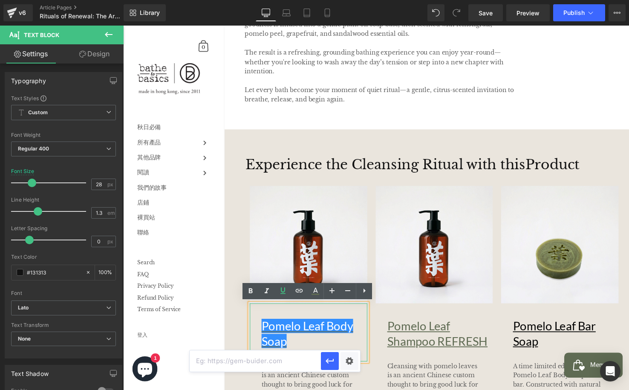
click at [364, 332] on p "Pomelo Leaf Body Soap" at bounding box center [318, 339] width 108 height 31
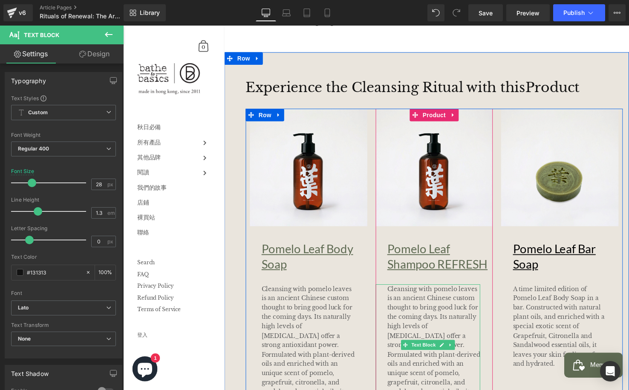
scroll to position [1045, 0]
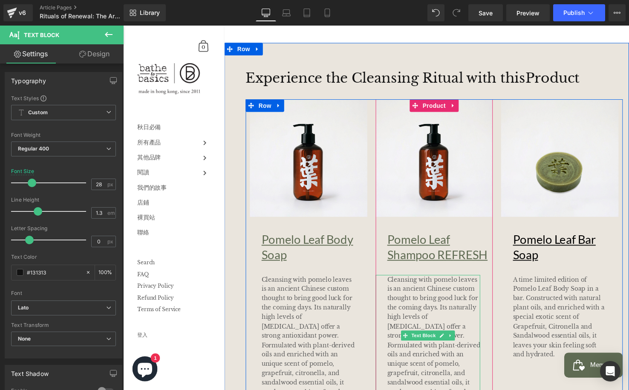
click at [458, 309] on p "Cleansing with pomelo leaves is an ancient Chinese custom thought to bring good…" at bounding box center [439, 346] width 95 height 134
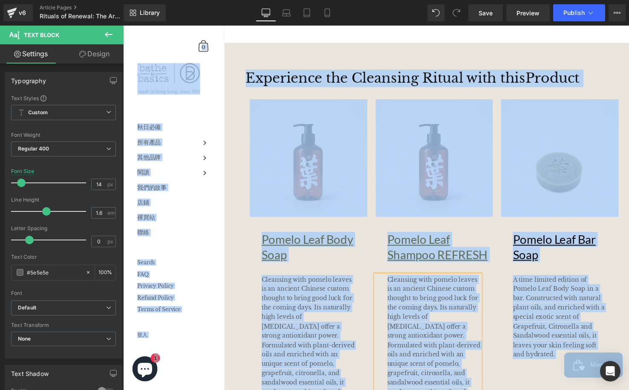
click at [450, 320] on p "Cleansing with pomelo leaves is an ancient Chinese custom thought to bring good…" at bounding box center [439, 346] width 95 height 134
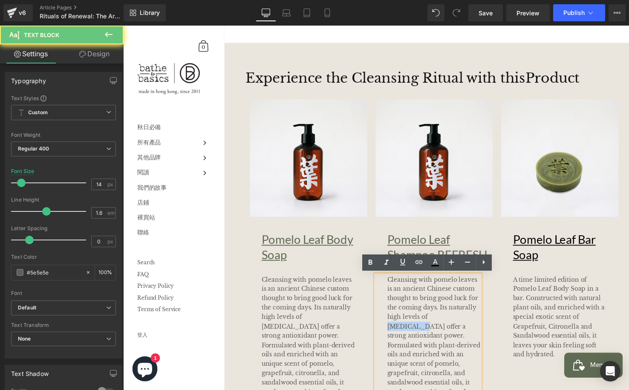
click at [450, 320] on p "Cleansing with pomelo leaves is an ancient Chinese custom thought to bring good…" at bounding box center [439, 346] width 95 height 134
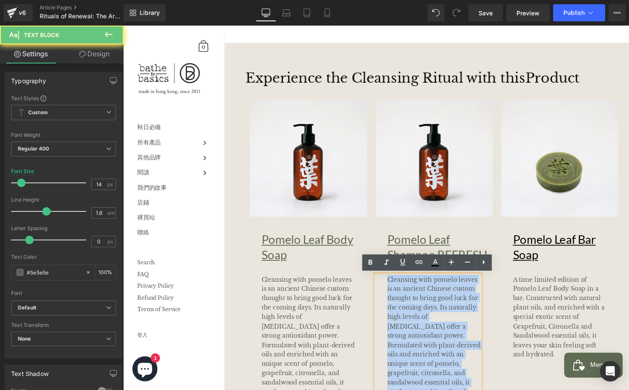
click at [450, 320] on p "Cleansing with pomelo leaves is an ancient Chinese custom thought to bring good…" at bounding box center [439, 346] width 95 height 134
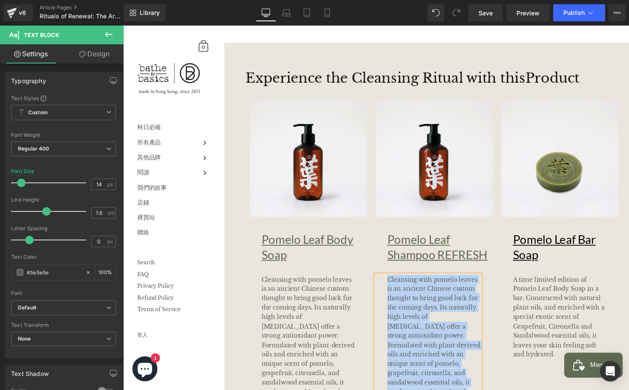
paste div
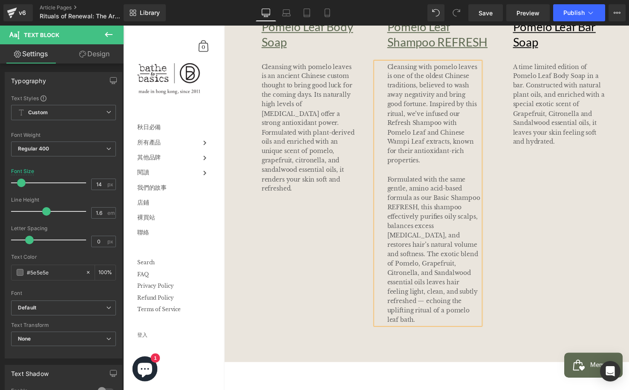
scroll to position [1261, 0]
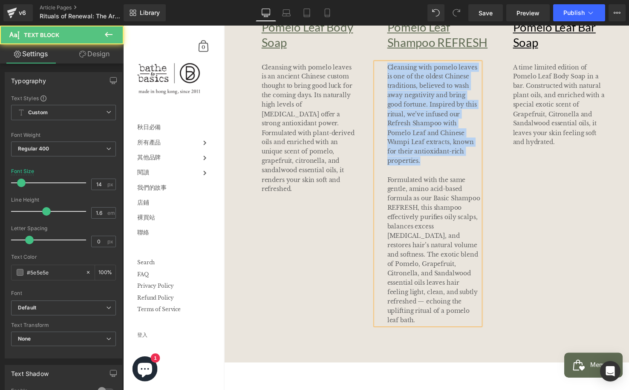
drag, startPoint x: 438, startPoint y: 164, endPoint x: 376, endPoint y: 60, distance: 120.7
click at [376, 60] on div "Sale Off (P) Image Pomelo Leaf Shampoo REFRESH Text Block Cleansing with pomelo…" at bounding box center [440, 108] width 128 height 446
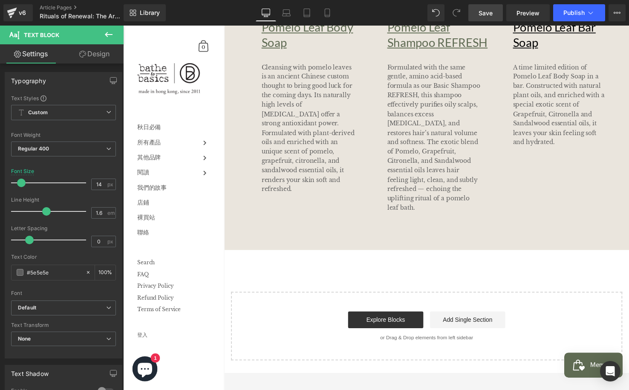
click at [482, 12] on span "Save" at bounding box center [485, 13] width 14 height 9
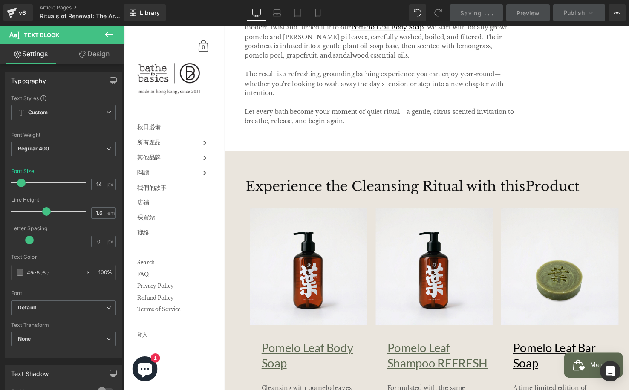
scroll to position [921, 0]
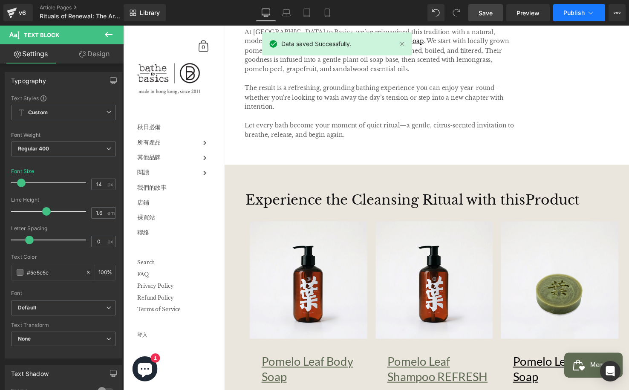
click at [579, 14] on span "Publish" at bounding box center [573, 12] width 21 height 7
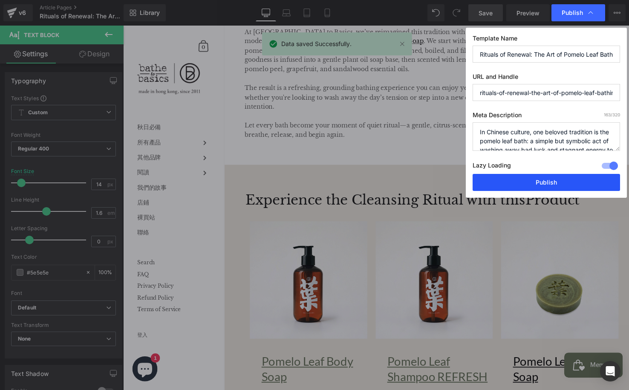
click at [550, 183] on button "Publish" at bounding box center [545, 182] width 147 height 17
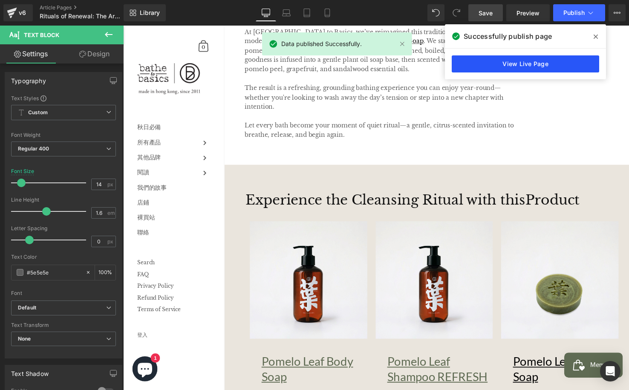
click at [514, 64] on link "View Live Page" at bounding box center [524, 63] width 147 height 17
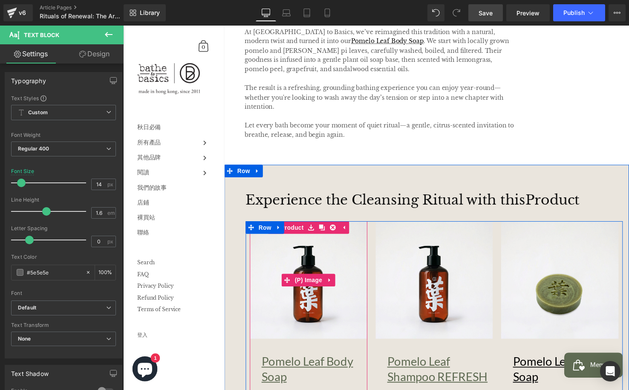
click at [320, 272] on img at bounding box center [312, 285] width 120 height 120
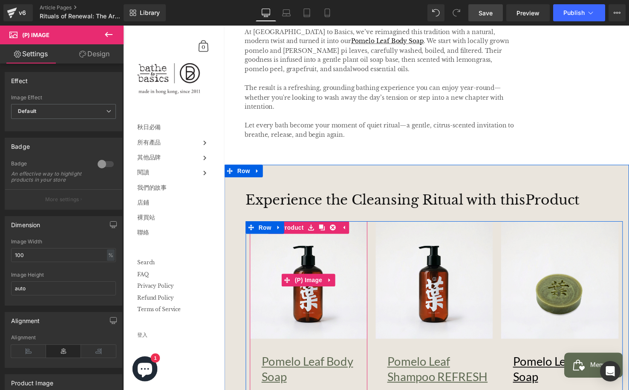
click at [342, 308] on img at bounding box center [312, 285] width 120 height 120
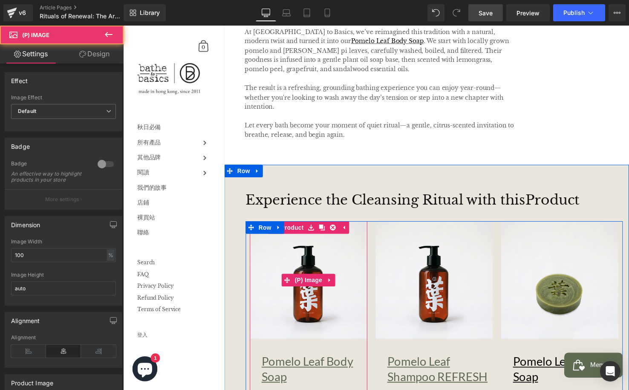
click at [354, 305] on img at bounding box center [312, 285] width 120 height 120
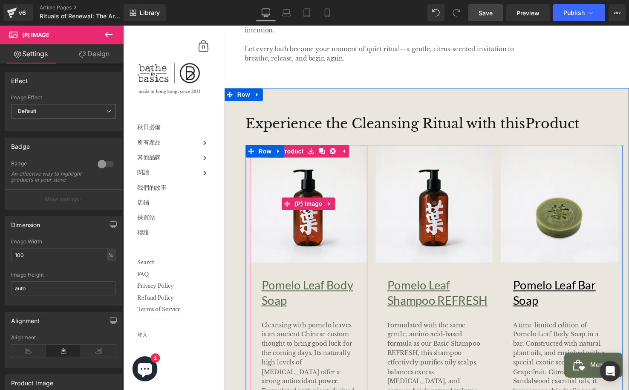
scroll to position [998, 0]
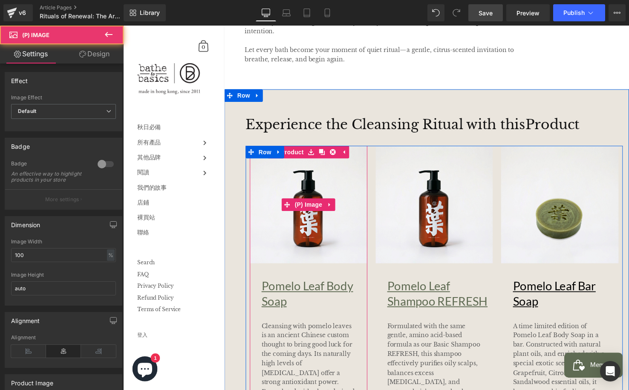
click at [317, 258] on img at bounding box center [312, 208] width 120 height 120
click at [314, 208] on span "(P) Image" at bounding box center [312, 207] width 32 height 13
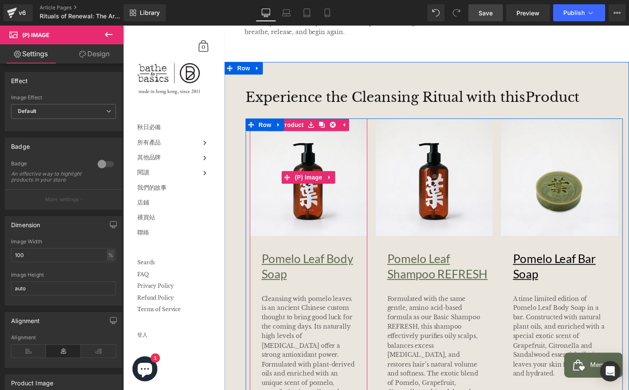
scroll to position [1056, 0]
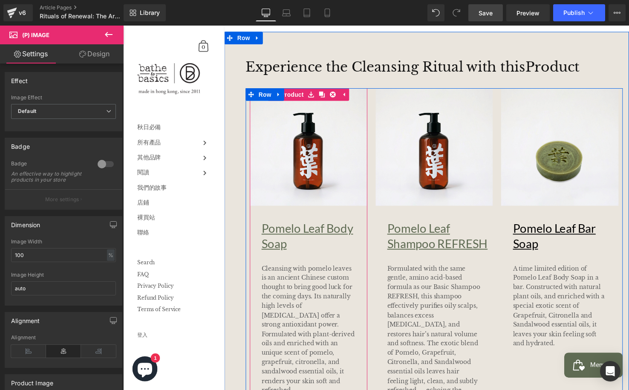
click at [315, 240] on div "Pomelo Leaf Body Soap Text Block" at bounding box center [312, 238] width 120 height 59
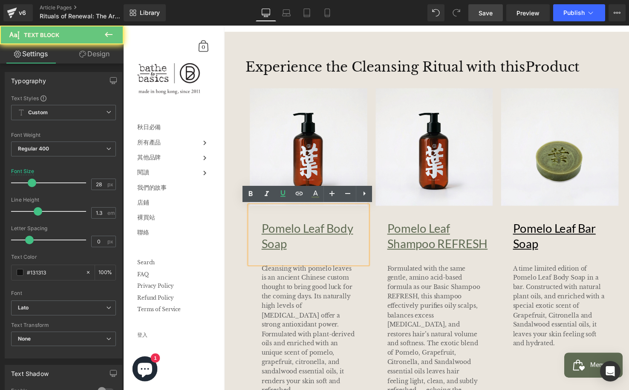
drag, startPoint x: 295, startPoint y: 241, endPoint x: 250, endPoint y: 228, distance: 46.6
click at [252, 228] on div "Pomelo Leaf Body Soap" at bounding box center [312, 238] width 120 height 59
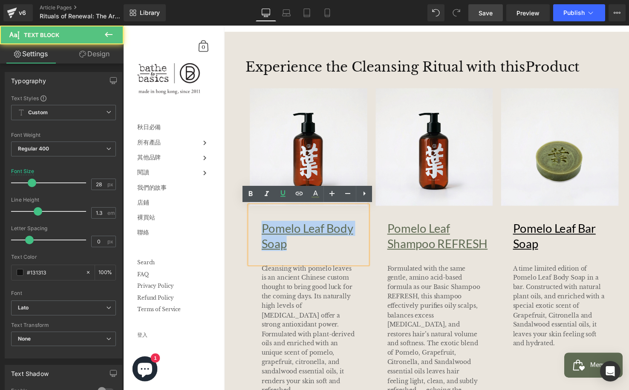
drag, startPoint x: 302, startPoint y: 250, endPoint x: 300, endPoint y: 204, distance: 46.1
click at [248, 230] on div "Sale Off (P) Image Pomelo Leaf Body Soap Text Block Cleansing with pomelo leave…" at bounding box center [312, 245] width 128 height 312
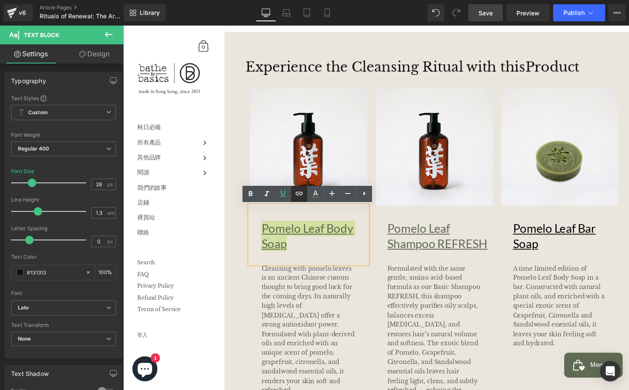
click at [298, 193] on icon at bounding box center [299, 192] width 7 height 3
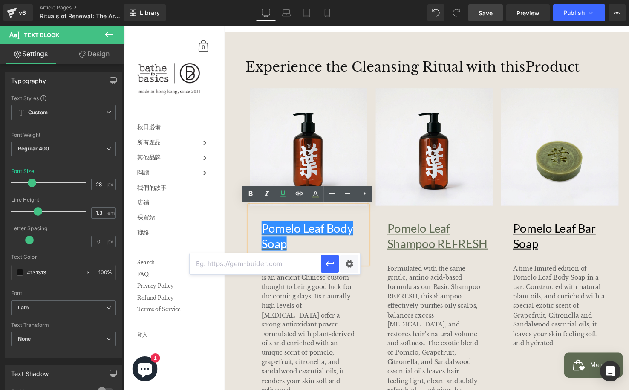
click at [300, 267] on input "text" at bounding box center [255, 263] width 131 height 21
paste input "[URL][DOMAIN_NAME]"
type input "[URL][DOMAIN_NAME]"
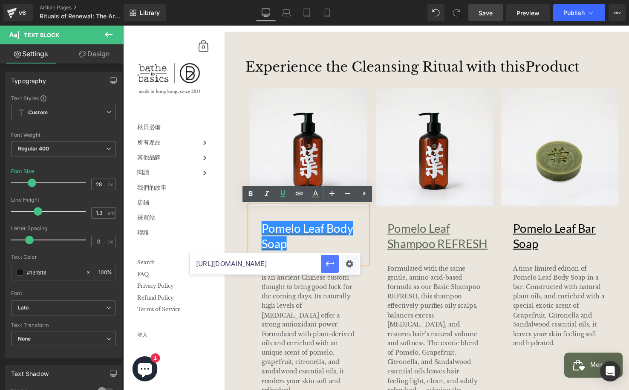
click at [329, 265] on icon "button" at bounding box center [330, 264] width 10 height 10
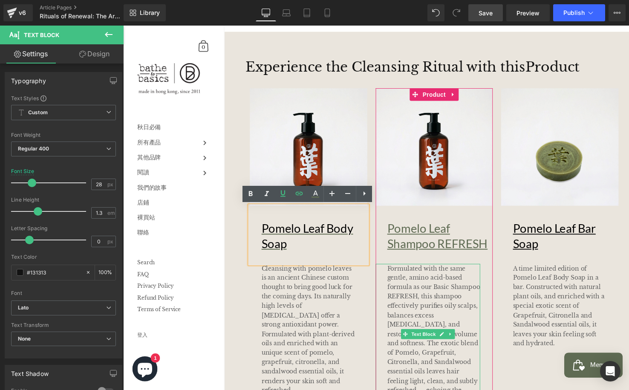
click at [383, 277] on div "Formulated with the same gentle, amino acid-based formula as our Basic Shampoo …" at bounding box center [433, 344] width 107 height 153
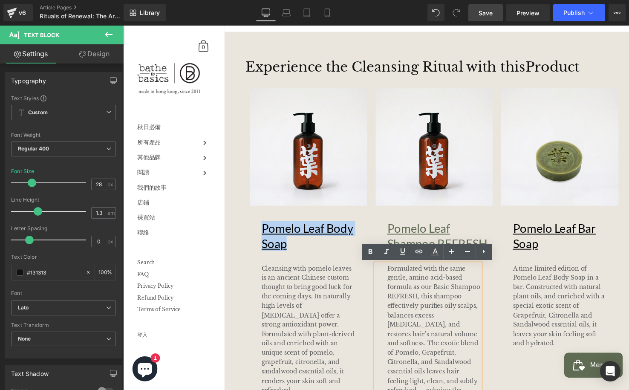
drag, startPoint x: 322, startPoint y: 252, endPoint x: 247, endPoint y: 229, distance: 78.3
click at [247, 229] on div "Experience the Cleansing Ritual with this Product Text Block Sale Off (P) Image…" at bounding box center [440, 240] width 397 height 362
click at [438, 252] on icon at bounding box center [435, 252] width 10 height 10
type input "#000000"
type input "100"
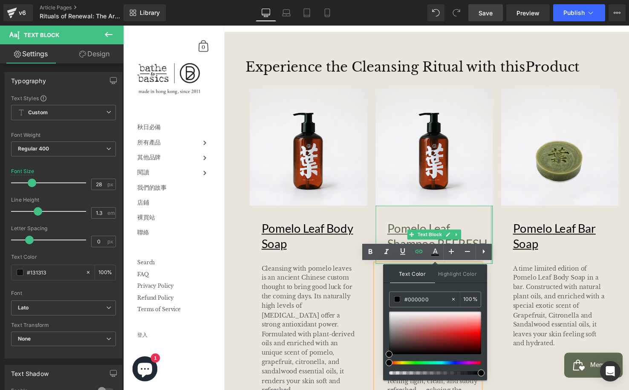
click at [499, 226] on div at bounding box center [498, 238] width 2 height 59
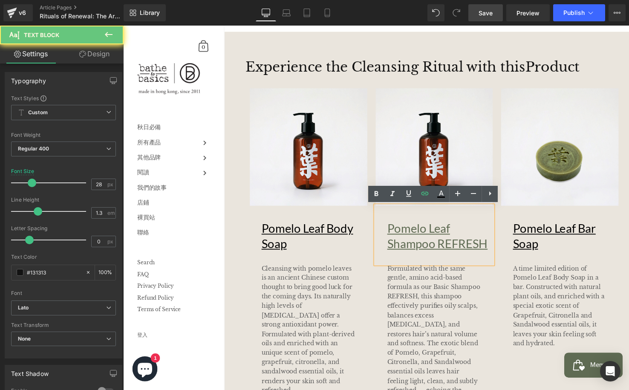
click at [485, 229] on p "Pomelo Leaf Shampoo REFRESH" at bounding box center [446, 239] width 108 height 31
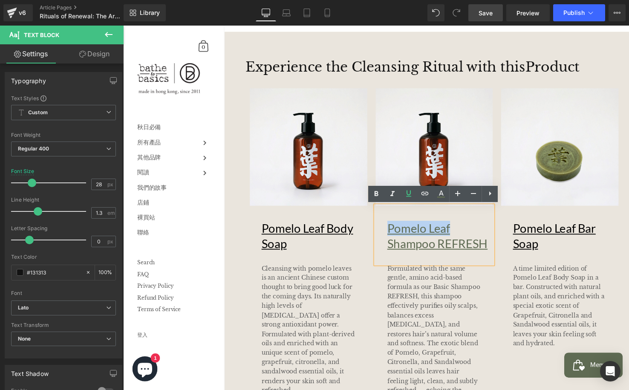
drag, startPoint x: 476, startPoint y: 233, endPoint x: 380, endPoint y: 229, distance: 95.5
click at [380, 229] on div "Pomelo Leaf Shampoo REFRESH" at bounding box center [440, 238] width 120 height 59
click at [440, 197] on icon at bounding box center [441, 194] width 10 height 10
type input "#5f6b53"
type input "100"
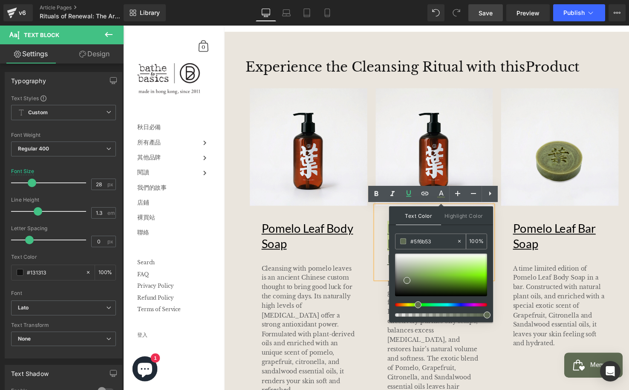
click at [438, 237] on input "#5f6b53" at bounding box center [433, 240] width 46 height 9
click at [279, 242] on link "Pomelo Leaf Body Soap" at bounding box center [310, 240] width 93 height 30
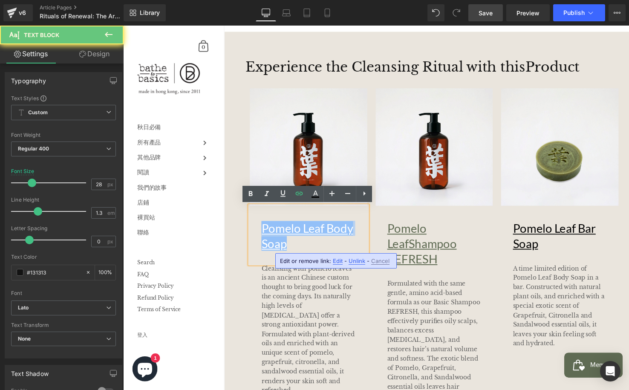
drag, startPoint x: 301, startPoint y: 245, endPoint x: 249, endPoint y: 227, distance: 54.7
click at [249, 227] on div "Sale Off (P) Image Pomelo Leaf Body Soap Text Block Cleansing with pomelo leave…" at bounding box center [312, 245] width 128 height 312
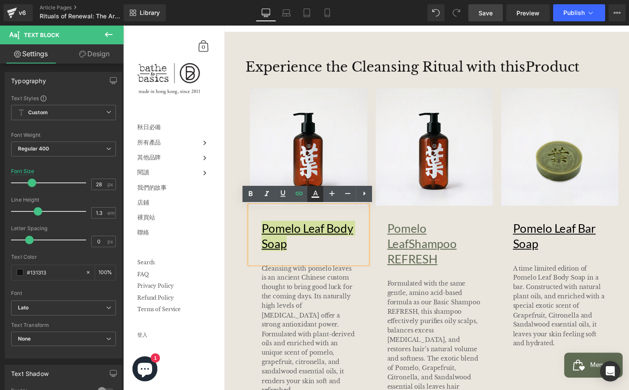
click at [315, 194] on icon at bounding box center [315, 194] width 10 height 10
type input "#000000"
type input "100"
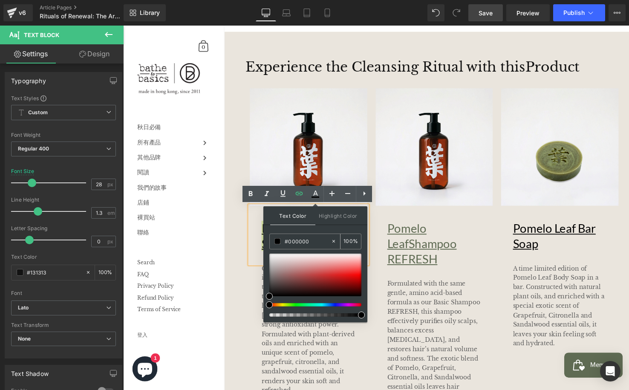
click at [312, 238] on input "#000000" at bounding box center [308, 240] width 46 height 9
paste input "5f6b53"
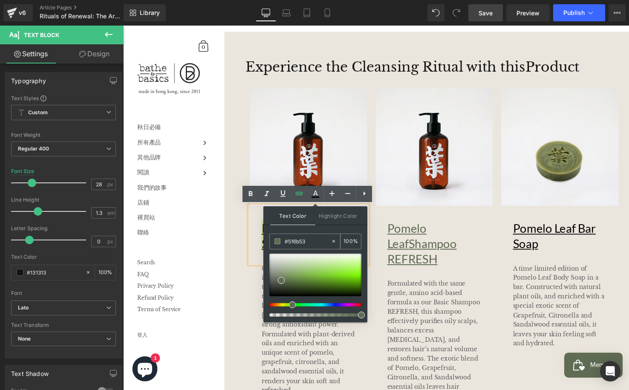
type input "#5f6b53"
click at [247, 231] on div "Experience the Cleansing Ritual with this Product Text Block Sale Off (P) Image…" at bounding box center [440, 247] width 397 height 377
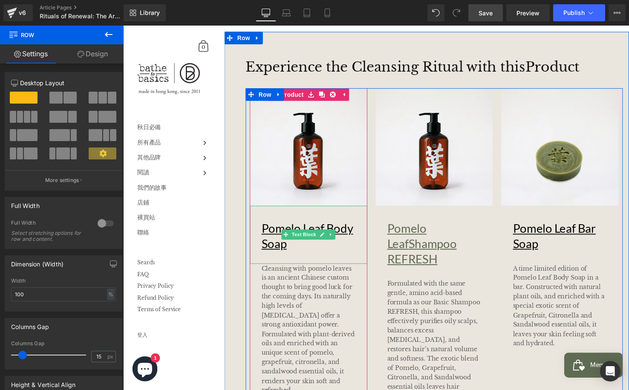
click at [348, 252] on p "Pomelo Leaf Body Soap" at bounding box center [318, 239] width 108 height 31
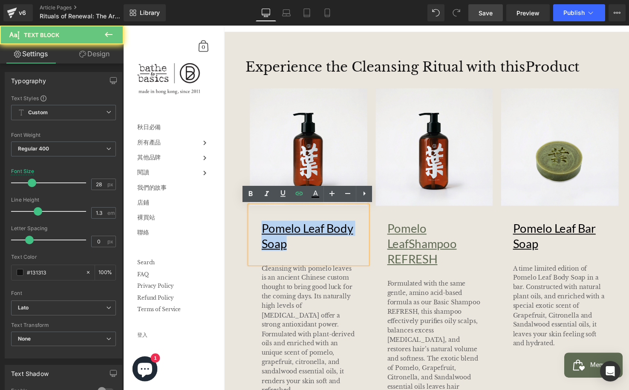
drag, startPoint x: 268, startPoint y: 236, endPoint x: 246, endPoint y: 229, distance: 23.1
click at [246, 229] on div "Experience the Cleansing Ritual with this Product Text Block Sale Off (P) Image…" at bounding box center [440, 247] width 397 height 377
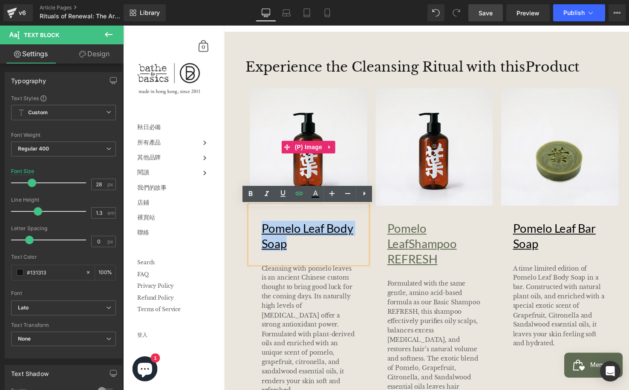
click at [340, 136] on img at bounding box center [312, 149] width 120 height 120
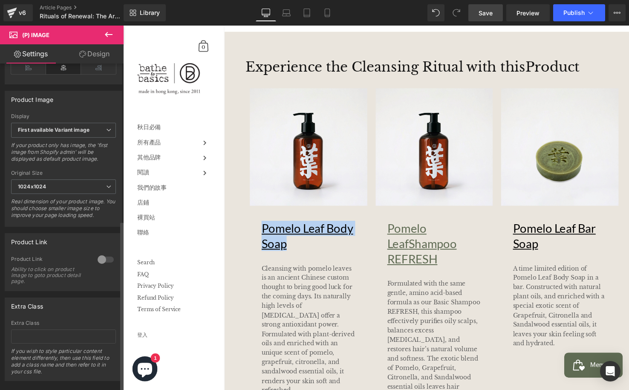
scroll to position [304, 0]
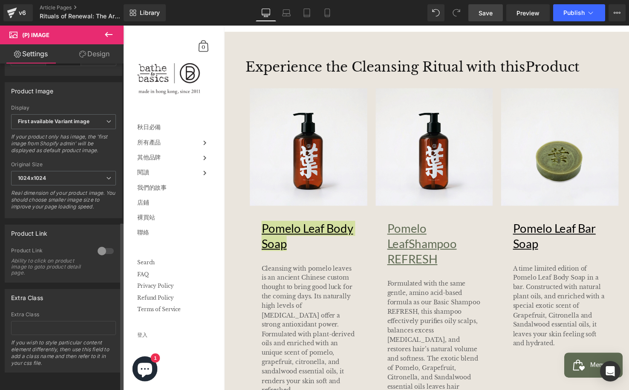
click at [98, 245] on div at bounding box center [105, 251] width 20 height 14
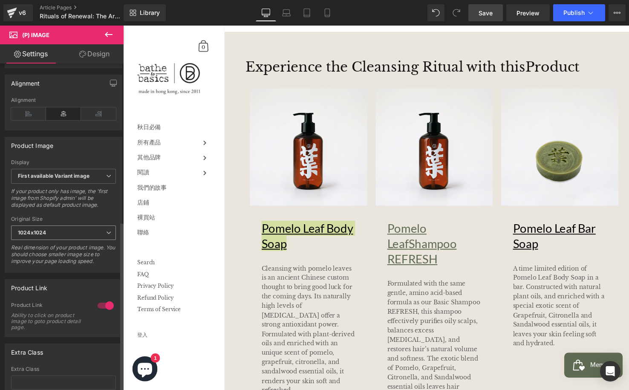
scroll to position [0, 0]
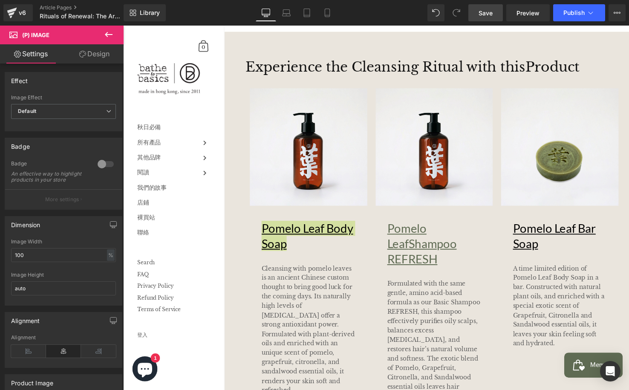
click at [488, 18] on link "Save" at bounding box center [485, 12] width 35 height 17
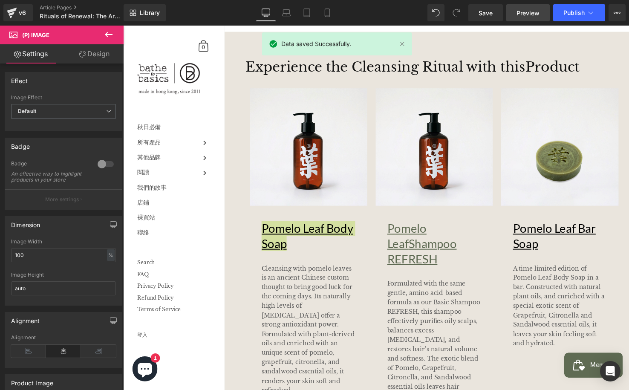
click at [535, 11] on span "Preview" at bounding box center [527, 13] width 23 height 9
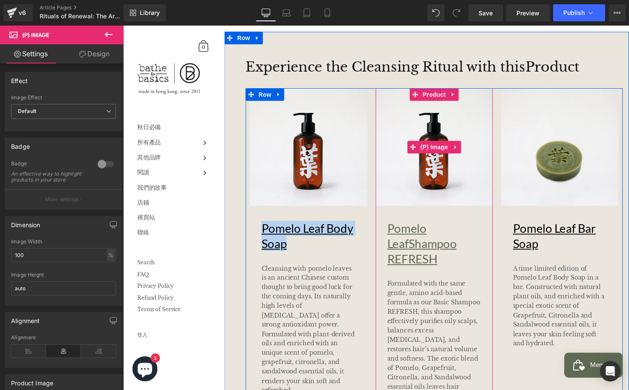
click at [467, 188] on img at bounding box center [440, 149] width 120 height 120
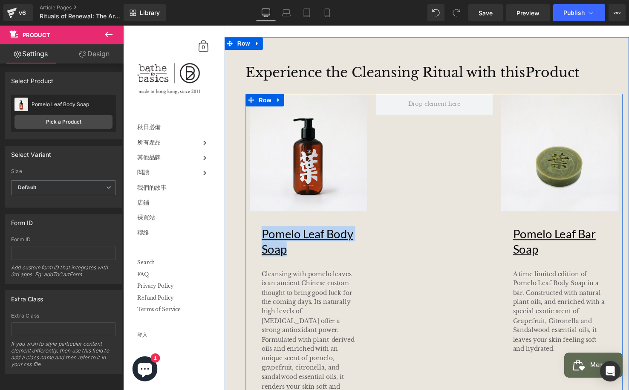
scroll to position [1515, 0]
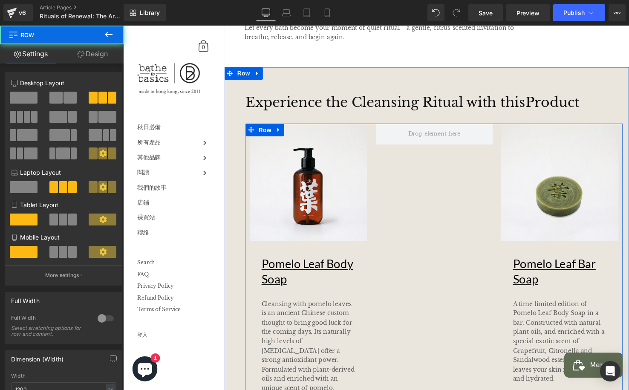
click at [433, 186] on div "Sale Off (P) Image Pomelo Leaf Body Soap Text Block Cleansing with pomelo leave…" at bounding box center [440, 281] width 384 height 312
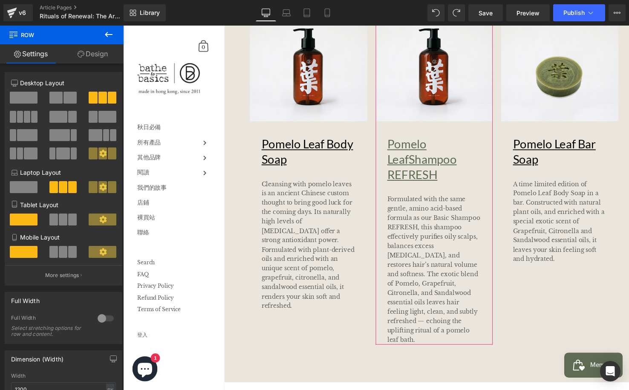
scroll to position [997, 0]
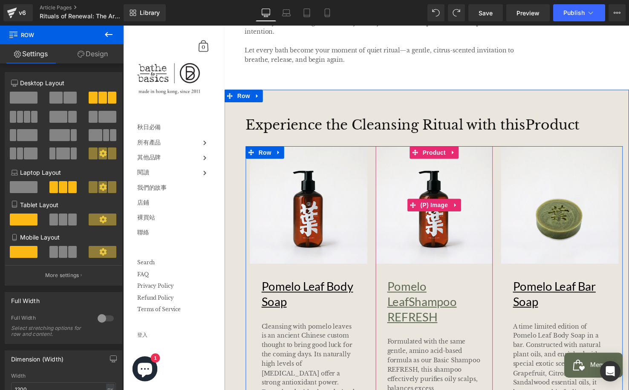
click at [453, 226] on img at bounding box center [440, 209] width 120 height 120
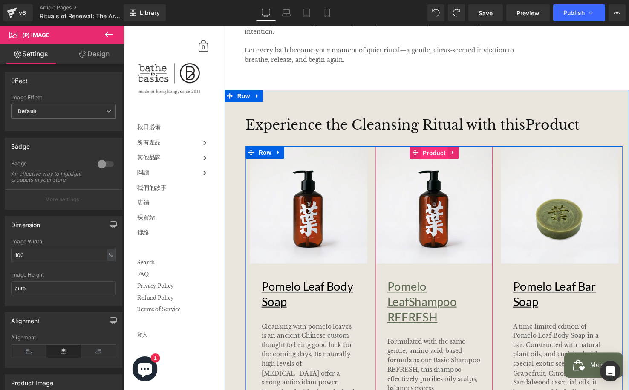
click at [440, 155] on span "Product" at bounding box center [440, 155] width 28 height 13
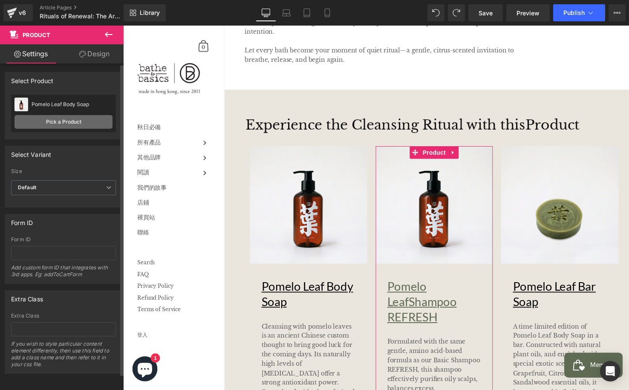
click at [80, 121] on link "Pick a Product" at bounding box center [63, 122] width 98 height 14
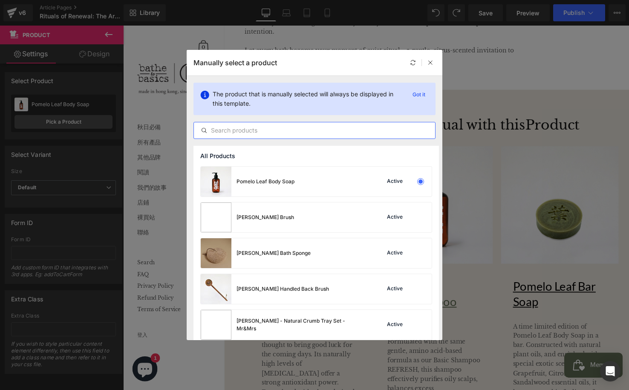
click at [263, 127] on input "text" at bounding box center [314, 130] width 241 height 10
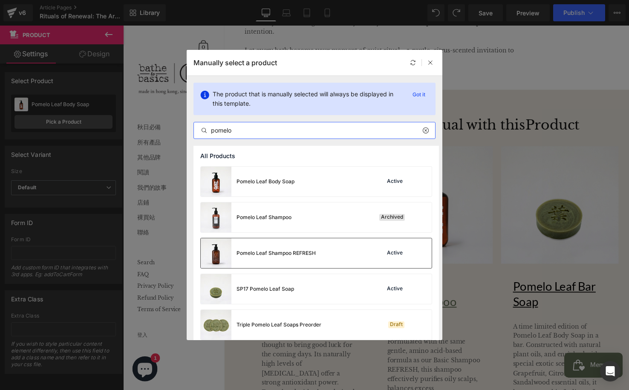
type input "pomelo"
click at [297, 245] on div "Pomelo Leaf Shampoo REFRESH" at bounding box center [258, 253] width 115 height 30
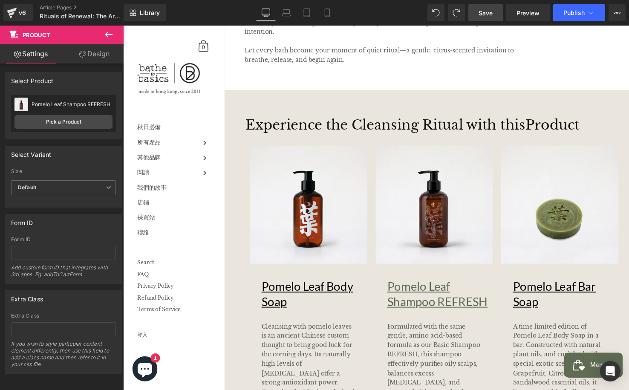
click at [487, 11] on span "Save" at bounding box center [485, 13] width 14 height 9
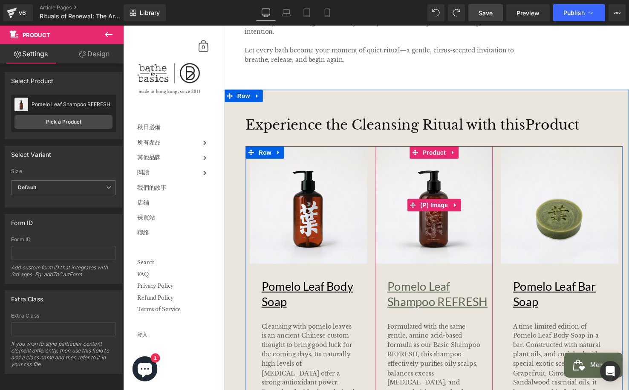
click at [452, 239] on img at bounding box center [440, 209] width 120 height 120
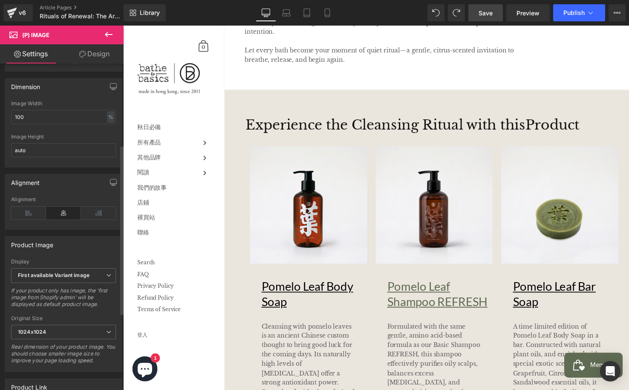
scroll to position [304, 0]
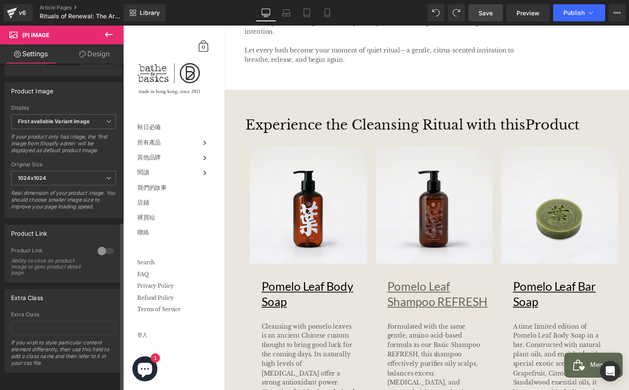
click at [101, 244] on div at bounding box center [105, 251] width 20 height 14
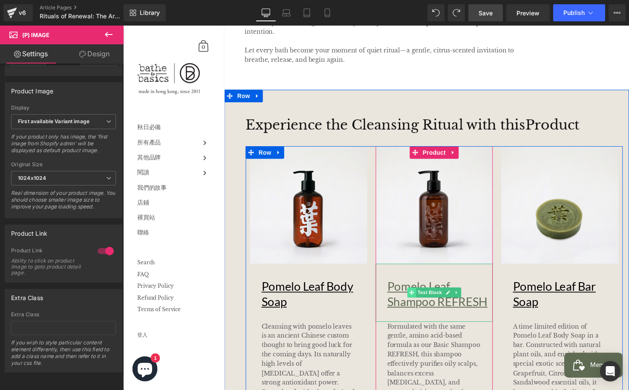
click at [419, 293] on span at bounding box center [417, 298] width 9 height 10
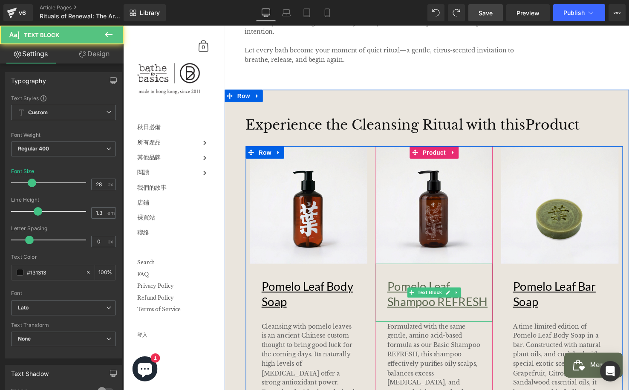
click at [395, 290] on u "Pomelo Leaf Shampoo REFRESH" at bounding box center [443, 299] width 102 height 30
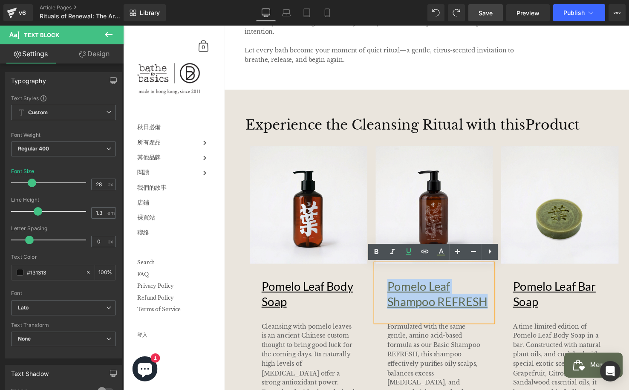
drag, startPoint x: 394, startPoint y: 291, endPoint x: 494, endPoint y: 305, distance: 100.2
click at [494, 305] on u "Pomelo Leaf Shampoo REFRESH" at bounding box center [443, 299] width 102 height 30
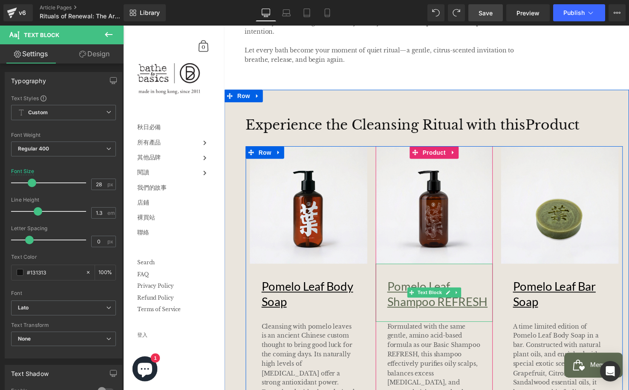
click at [463, 289] on p "Pomelo Leaf Shampoo REFRESH" at bounding box center [446, 299] width 108 height 31
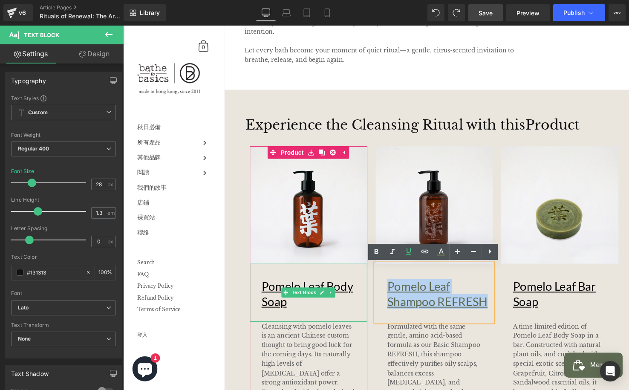
drag, startPoint x: 424, startPoint y: 299, endPoint x: 385, endPoint y: 284, distance: 42.3
click at [366, 293] on div "Sale Off (P) Image Pomelo Leaf Body Soap Text Block Cleansing with pomelo leave…" at bounding box center [440, 314] width 384 height 331
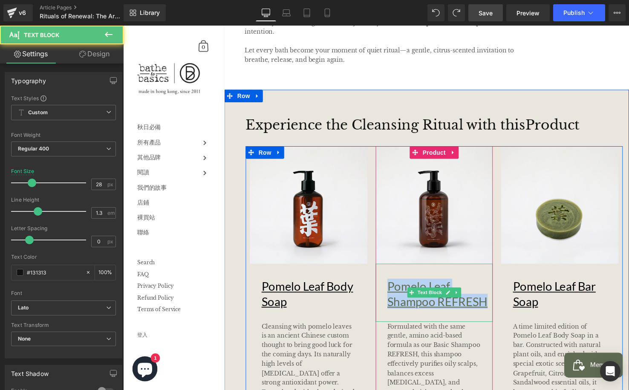
click at [434, 289] on u "Pomelo Leaf Shampoo REFRESH" at bounding box center [443, 299] width 102 height 30
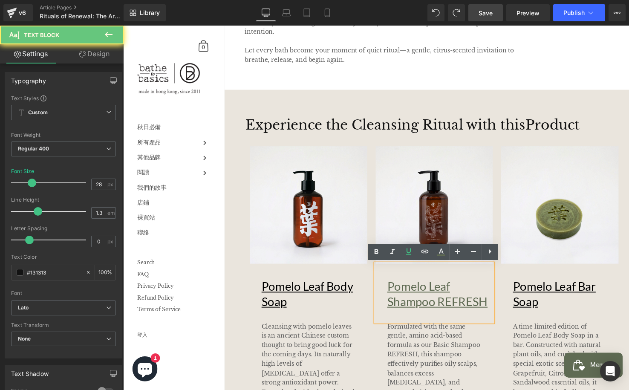
click at [414, 290] on u "Pomelo Leaf Shampoo REFRESH" at bounding box center [443, 299] width 102 height 30
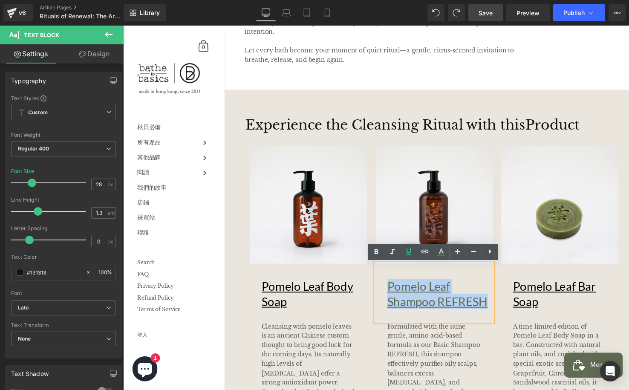
drag, startPoint x: 414, startPoint y: 290, endPoint x: 457, endPoint y: 291, distance: 43.9
click at [481, 302] on u "Pomelo Leaf Shampoo REFRESH" at bounding box center [443, 299] width 102 height 30
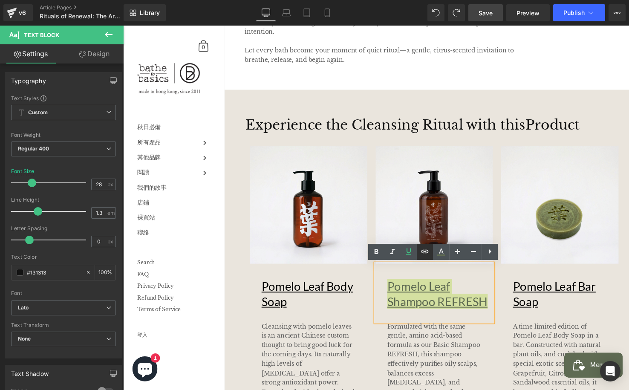
click at [423, 252] on icon at bounding box center [424, 251] width 7 height 3
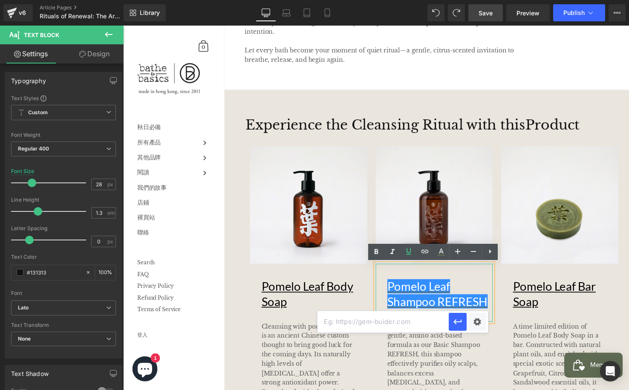
scroll to position [1000, 0]
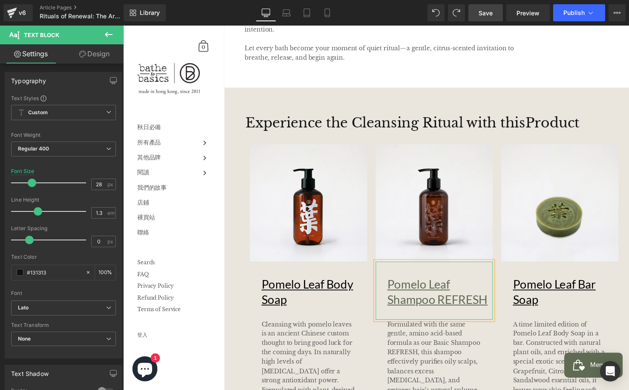
click at [431, 284] on u "Pomelo Leaf Shampoo REFRESH" at bounding box center [443, 297] width 102 height 30
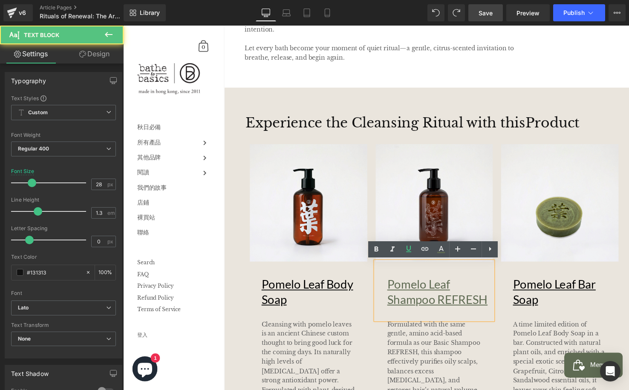
click at [435, 285] on u "Pomelo Leaf Shampoo REFRESH" at bounding box center [443, 297] width 102 height 30
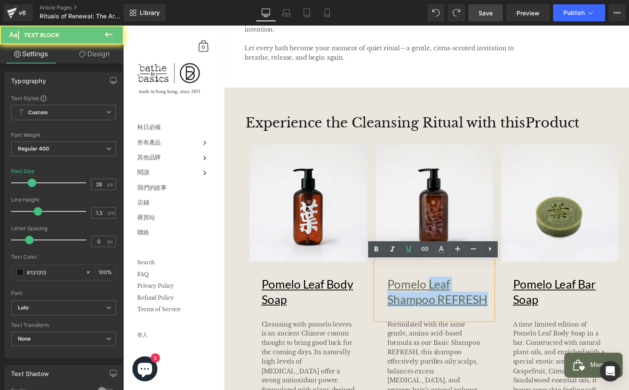
drag, startPoint x: 435, startPoint y: 285, endPoint x: 482, endPoint y: 302, distance: 50.2
click at [482, 302] on u "Pomelo Leaf Shampoo REFRESH" at bounding box center [443, 297] width 102 height 30
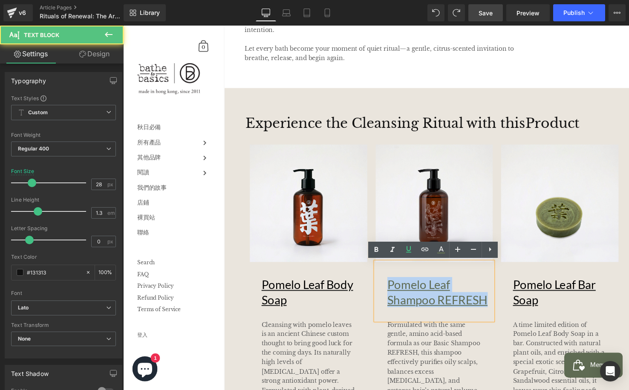
drag, startPoint x: 496, startPoint y: 301, endPoint x: 390, endPoint y: 289, distance: 107.1
click at [380, 288] on div "Pomelo Leaf Shampoo REFRESH" at bounding box center [440, 295] width 120 height 59
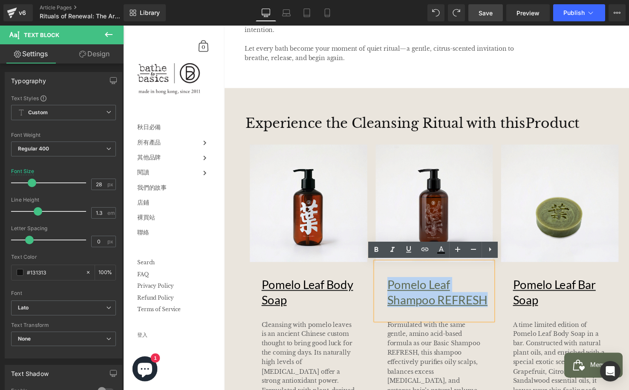
drag, startPoint x: 391, startPoint y: 289, endPoint x: 491, endPoint y: 300, distance: 100.8
click at [495, 305] on div "Pomelo Leaf Shampoo REFRESH" at bounding box center [440, 295] width 120 height 59
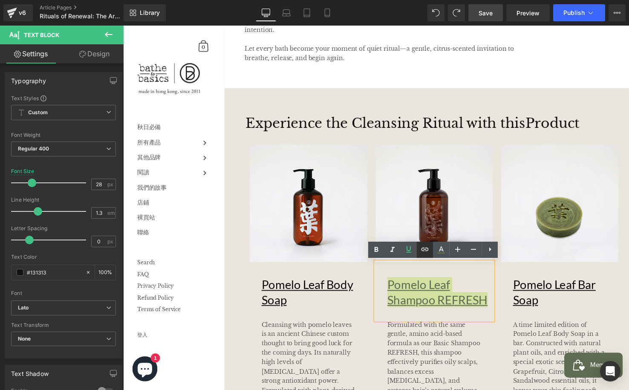
click at [419, 247] on link at bounding box center [425, 250] width 16 height 16
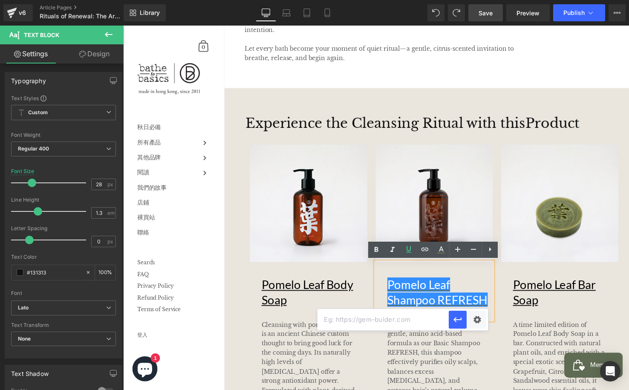
click at [421, 319] on input "text" at bounding box center [382, 319] width 131 height 21
paste input "[URL][DOMAIN_NAME]"
type input "[URL][DOMAIN_NAME]"
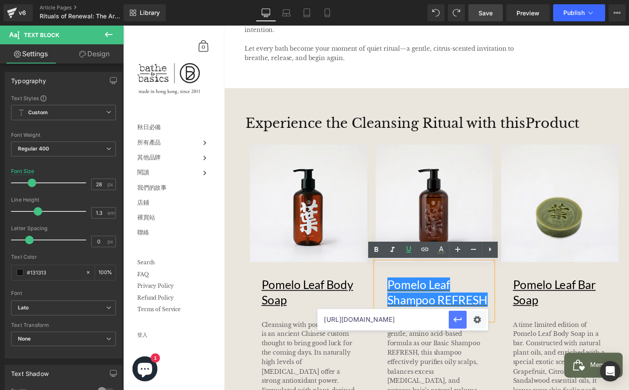
drag, startPoint x: 453, startPoint y: 319, endPoint x: 336, endPoint y: 299, distance: 118.8
click at [453, 319] on icon "button" at bounding box center [457, 319] width 10 height 10
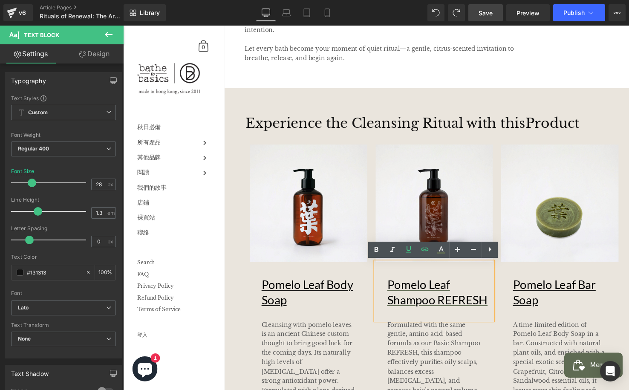
click at [506, 282] on div "Sale Off (P) Image Pomelo Leaf Bar Soap Text Block A time limited edition of Po…" at bounding box center [568, 279] width 128 height 265
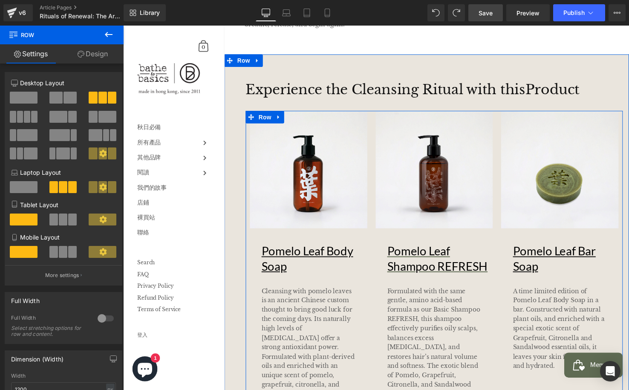
scroll to position [1027, 0]
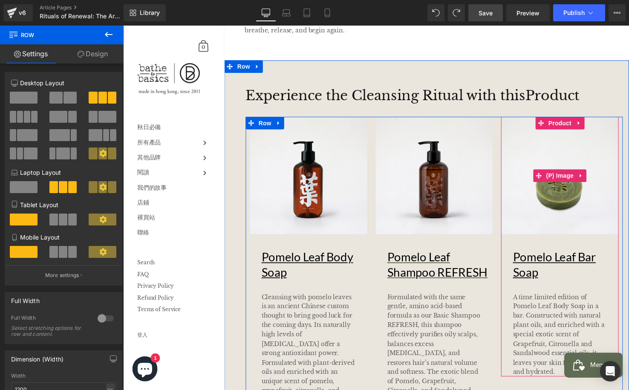
click at [580, 209] on img at bounding box center [568, 178] width 120 height 120
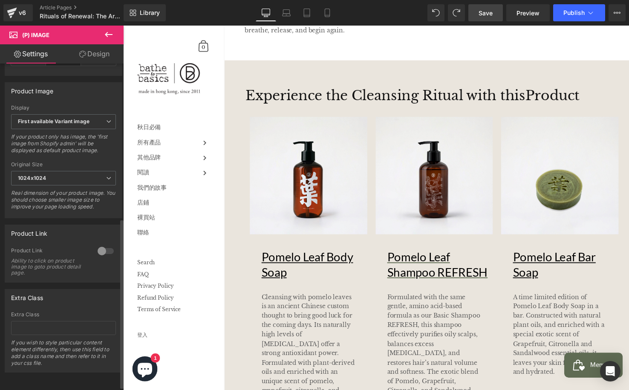
scroll to position [302, 0]
click at [95, 247] on div at bounding box center [105, 251] width 20 height 14
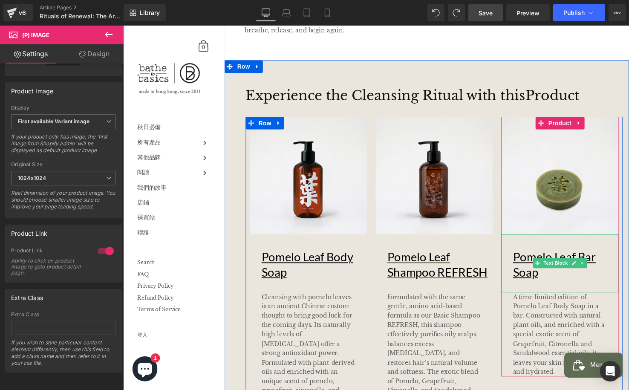
drag, startPoint x: 550, startPoint y: 281, endPoint x: 565, endPoint y: 279, distance: 15.0
click at [550, 281] on p "Pomelo Leaf Bar Soap" at bounding box center [574, 268] width 108 height 31
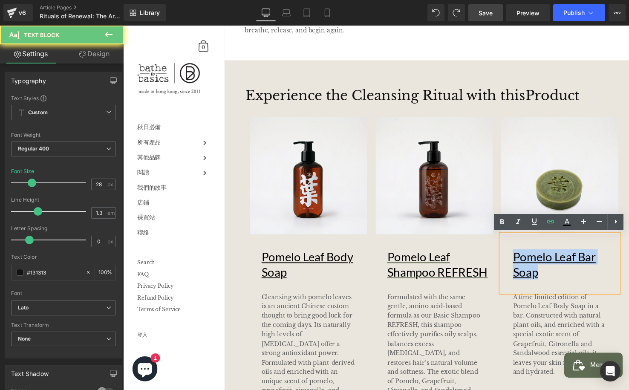
drag, startPoint x: 519, startPoint y: 272, endPoint x: 514, endPoint y: 264, distance: 9.8
click at [514, 264] on div "Pomelo Leaf Bar Soap" at bounding box center [568, 267] width 120 height 59
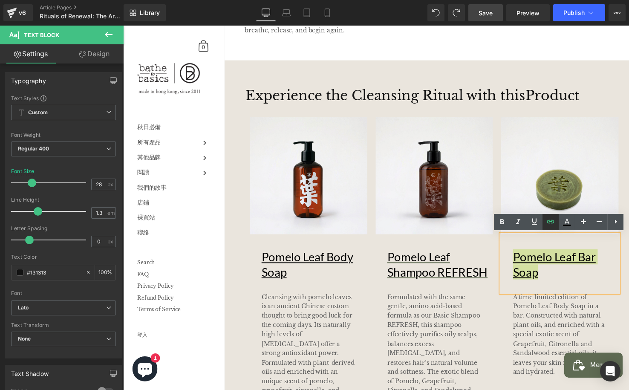
click at [552, 222] on icon at bounding box center [550, 221] width 10 height 10
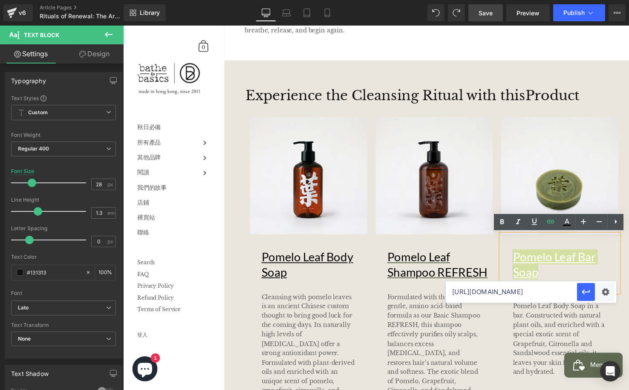
click at [543, 293] on input "[URL][DOMAIN_NAME]" at bounding box center [511, 291] width 131 height 21
drag, startPoint x: 544, startPoint y: 292, endPoint x: 597, endPoint y: 289, distance: 52.5
click at [605, 289] on div "[URL][DOMAIN_NAME]" at bounding box center [531, 291] width 170 height 21
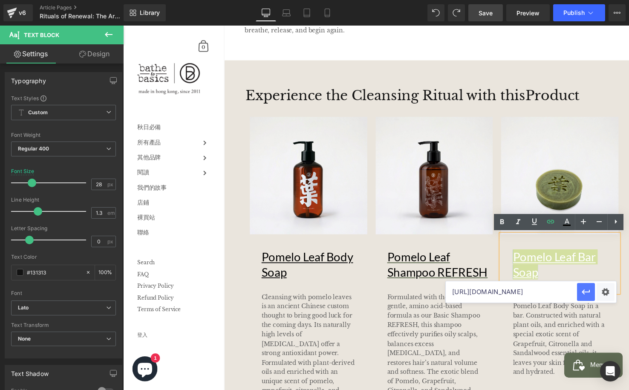
click at [591, 290] on button "button" at bounding box center [586, 292] width 18 height 18
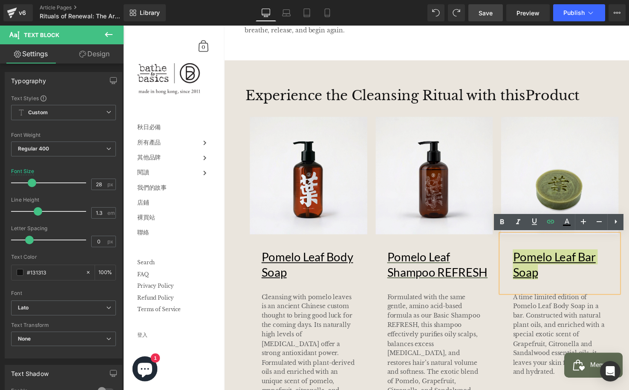
click at [488, 15] on span "Save" at bounding box center [485, 13] width 14 height 9
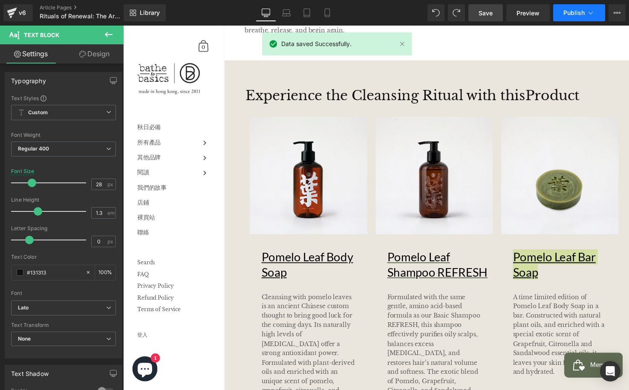
click at [566, 15] on span "Publish" at bounding box center [573, 12] width 21 height 7
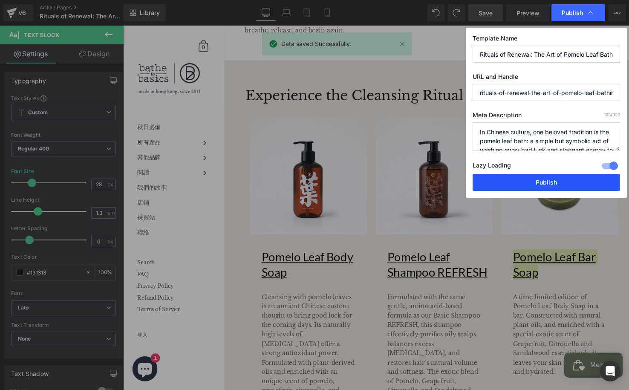
click at [551, 174] on button "Publish" at bounding box center [545, 182] width 147 height 17
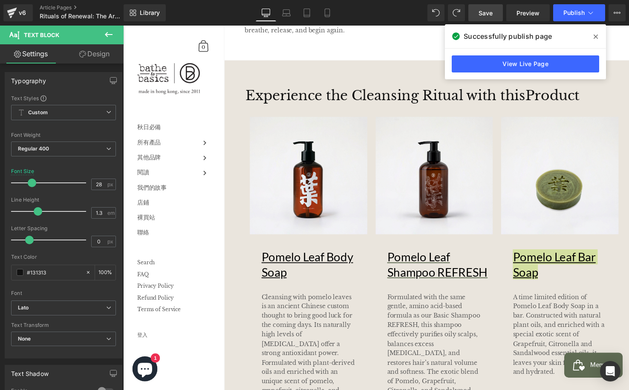
click at [378, 19] on div "Library Desktop Desktop Laptop Tablet Mobile Save Preview Publish Scheduled Vie…" at bounding box center [376, 12] width 505 height 17
click at [35, 11] on div "v6 Article Pages Rituals of Renewal: The Art of Pomelo Leaf Bathing" at bounding box center [62, 13] width 124 height 26
click at [22, 12] on div "v6" at bounding box center [22, 12] width 11 height 11
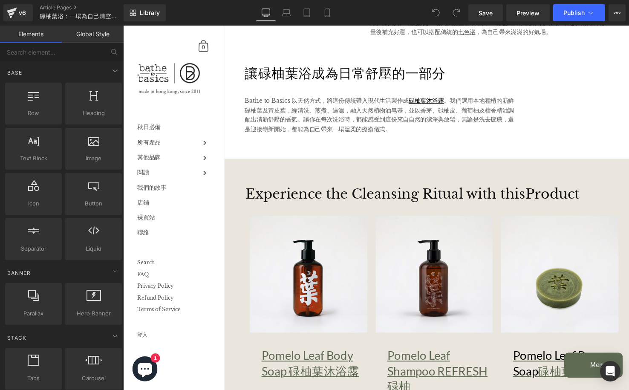
scroll to position [779, 0]
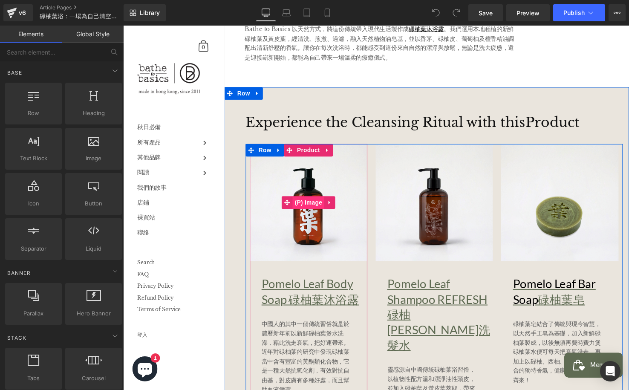
click at [299, 211] on span "(P) Image" at bounding box center [312, 205] width 32 height 13
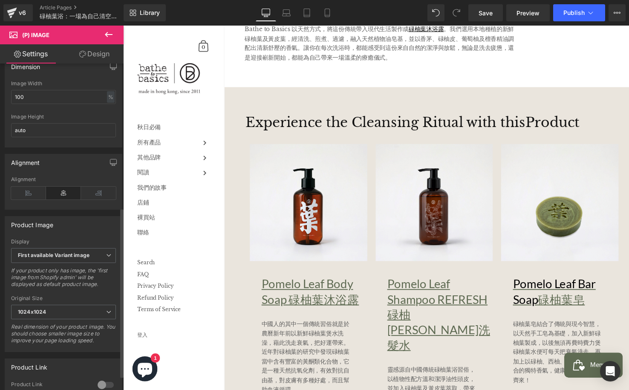
scroll to position [304, 0]
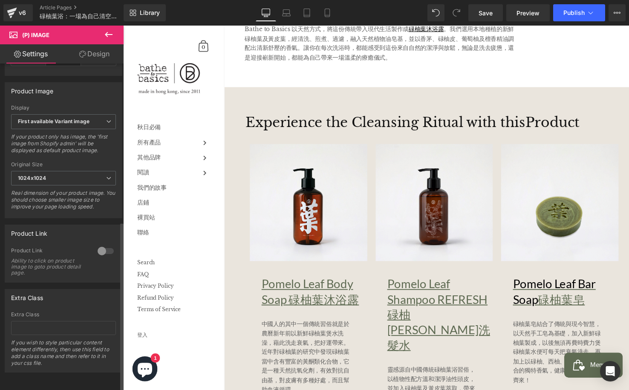
click at [102, 245] on div at bounding box center [105, 251] width 20 height 14
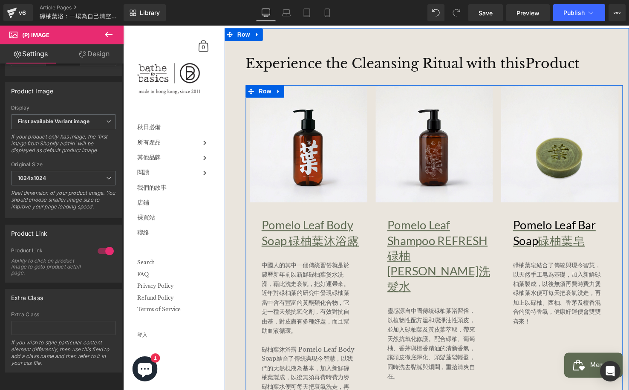
scroll to position [851, 0]
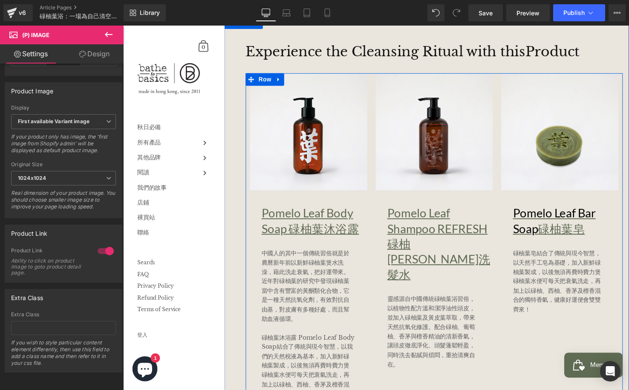
click at [354, 228] on u "Pomelo Leaf Body Soap 碌柚葉沐浴露" at bounding box center [313, 224] width 99 height 30
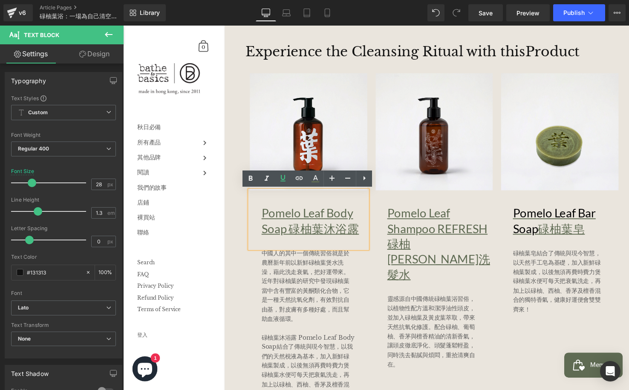
drag, startPoint x: 365, startPoint y: 229, endPoint x: 252, endPoint y: 222, distance: 113.1
click at [252, 222] on div "Pomelo Leaf Body Soap 碌柚葉沐浴露" at bounding box center [312, 222] width 120 height 59
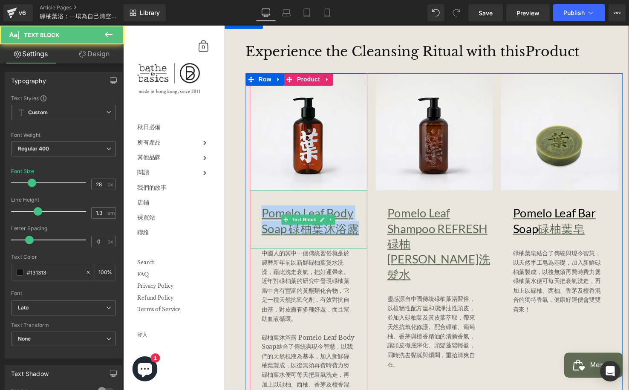
drag, startPoint x: 365, startPoint y: 230, endPoint x: 262, endPoint y: 221, distance: 102.7
click at [262, 221] on div "Pomelo Leaf Body Soap 碌柚葉沐浴露" at bounding box center [312, 222] width 120 height 59
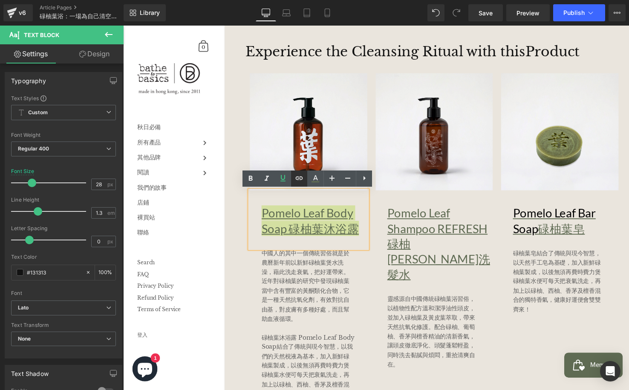
click at [298, 180] on icon at bounding box center [299, 177] width 7 height 3
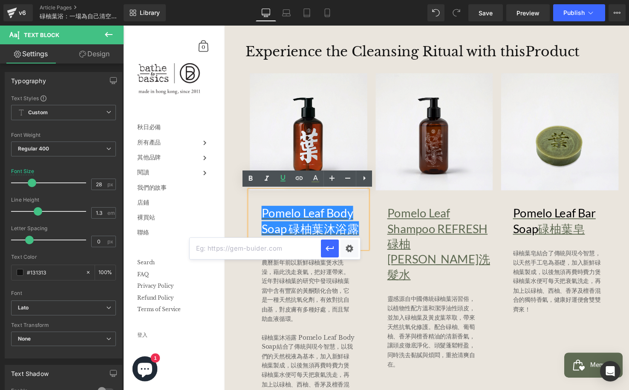
click at [303, 247] on input "text" at bounding box center [255, 248] width 131 height 21
paste input "[URL][DOMAIN_NAME]"
type input "[URL][DOMAIN_NAME]"
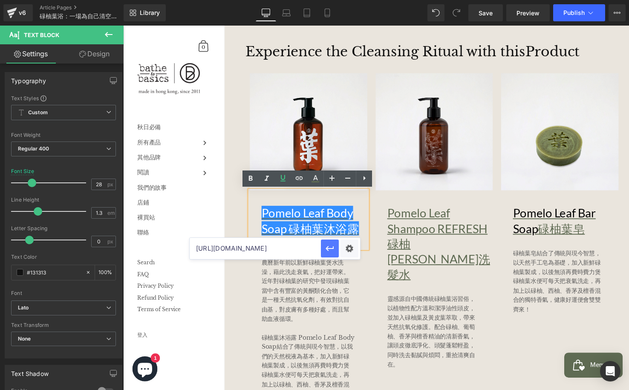
click at [335, 247] on button "button" at bounding box center [330, 248] width 18 height 18
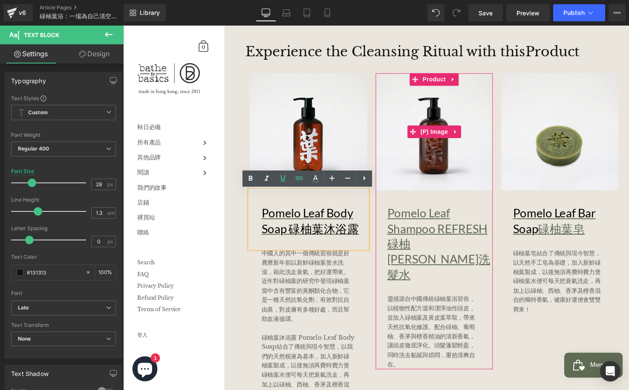
drag, startPoint x: 464, startPoint y: 174, endPoint x: 440, endPoint y: 173, distance: 23.9
click at [464, 174] on img at bounding box center [440, 134] width 120 height 120
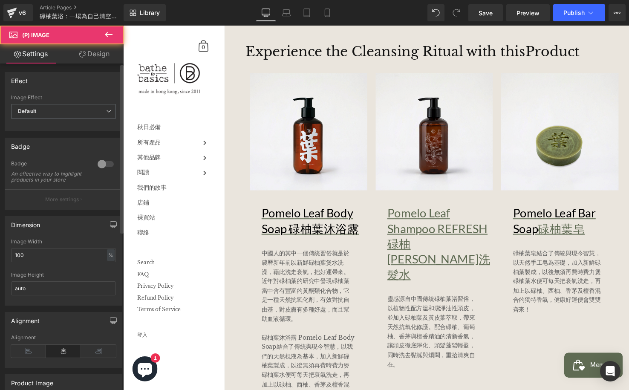
scroll to position [304, 0]
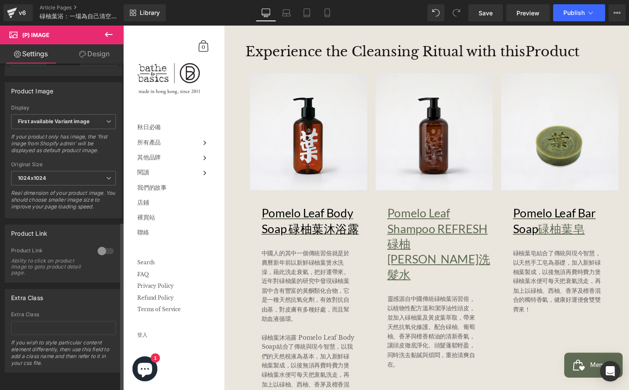
click at [100, 244] on div at bounding box center [105, 251] width 20 height 14
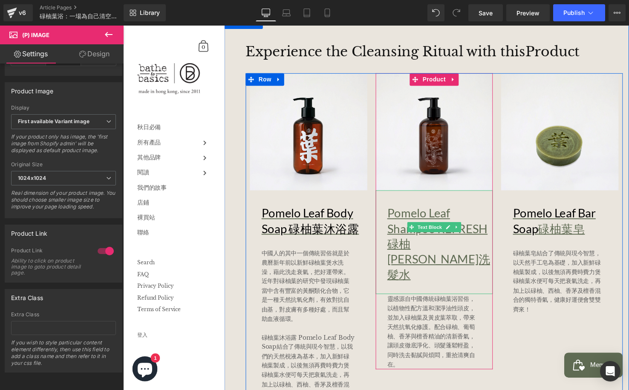
click at [474, 229] on u "Pomelo Leaf Shampoo REFRESH 碌柚葉淨爽洗髮水" at bounding box center [444, 247] width 105 height 77
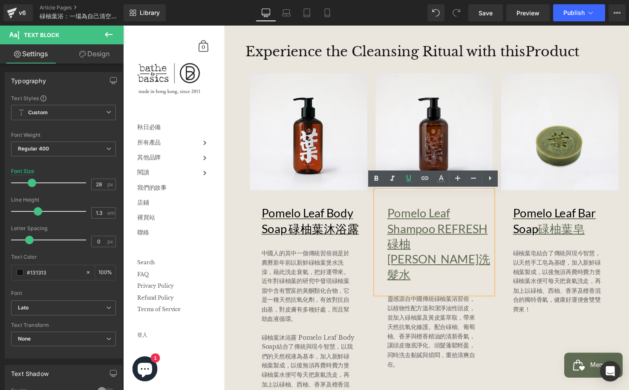
click at [480, 238] on u "Pomelo Leaf Shampoo REFRESH 碌柚葉淨爽洗髮水" at bounding box center [444, 247] width 105 height 77
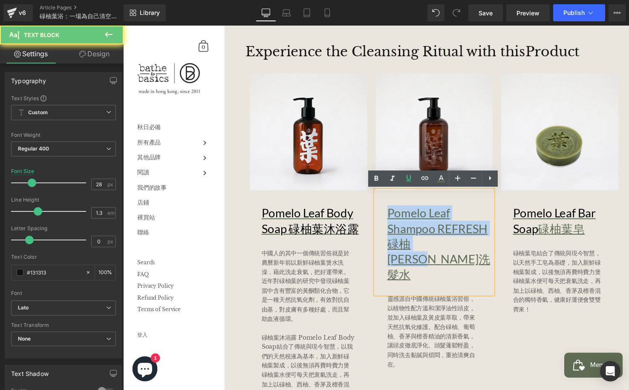
drag, startPoint x: 484, startPoint y: 246, endPoint x: 388, endPoint y: 220, distance: 98.8
click at [388, 220] on div "Pomelo Leaf Shampoo REFRESH 碌柚葉淨爽洗髮水" at bounding box center [440, 246] width 120 height 106
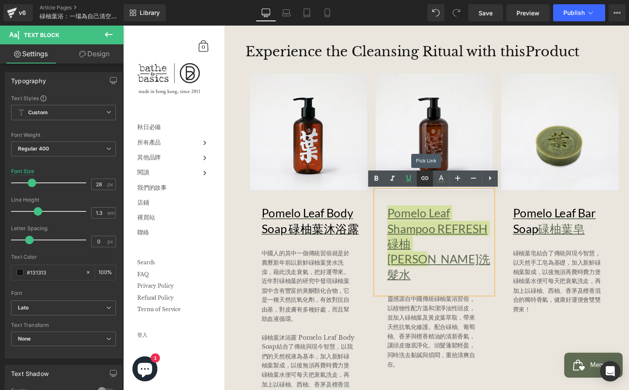
click at [426, 180] on icon at bounding box center [425, 178] width 10 height 10
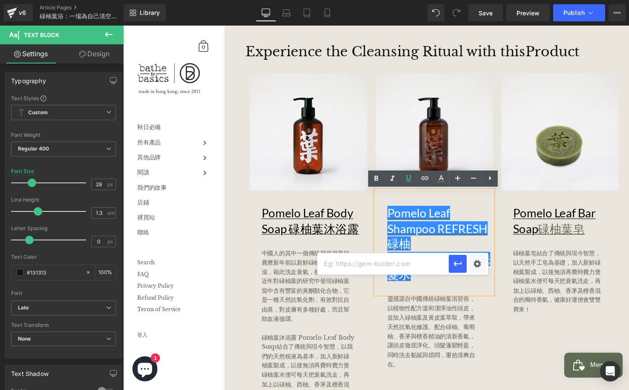
click at [423, 267] on input "text" at bounding box center [382, 263] width 131 height 21
paste input "[URL][DOMAIN_NAME]"
type input "[URL][DOMAIN_NAME]"
click at [459, 265] on icon "button" at bounding box center [457, 264] width 10 height 10
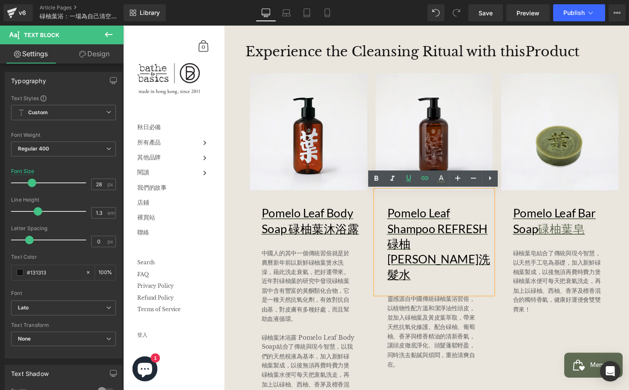
scroll to position [0, 0]
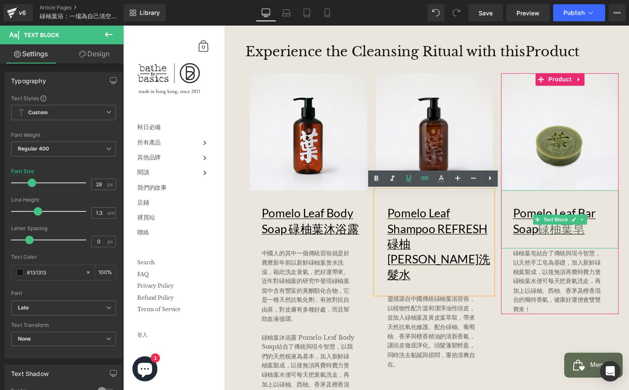
click at [595, 233] on u "Pomelo Leaf Bar Soap 碌柚葉皂" at bounding box center [562, 224] width 84 height 30
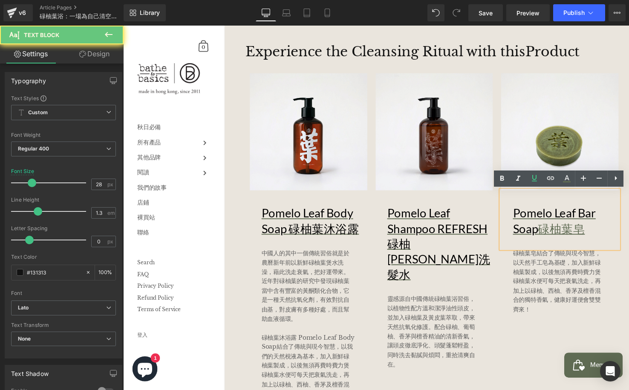
drag, startPoint x: 606, startPoint y: 231, endPoint x: 510, endPoint y: 222, distance: 95.8
click at [509, 221] on div "Pomelo Leaf Bar Soap 碌柚葉皂" at bounding box center [568, 222] width 120 height 59
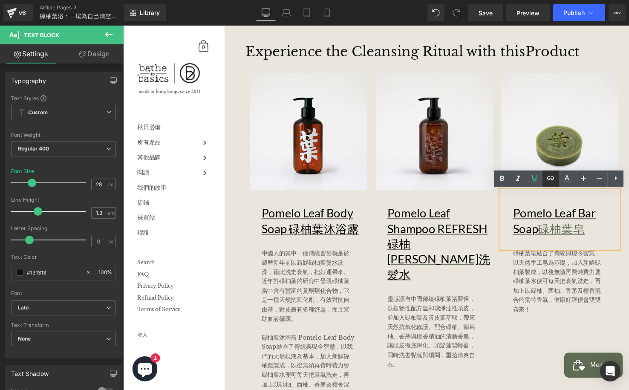
click at [549, 175] on icon at bounding box center [550, 178] width 10 height 10
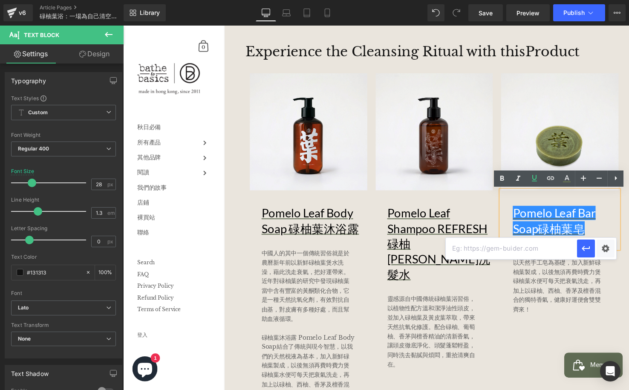
click at [539, 249] on input "text" at bounding box center [511, 248] width 131 height 21
paste input "[URL][DOMAIN_NAME]"
type input "[URL][DOMAIN_NAME]"
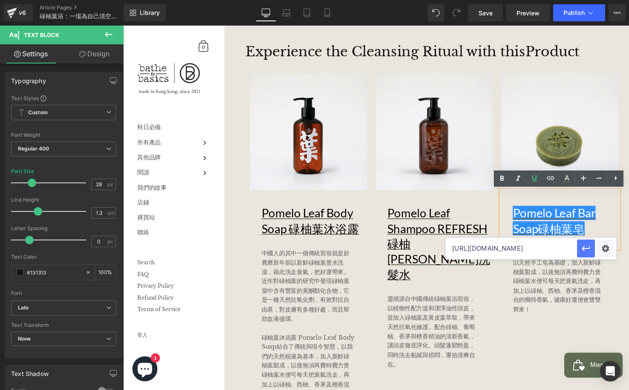
click at [585, 248] on icon "button" at bounding box center [585, 248] width 8 height 5
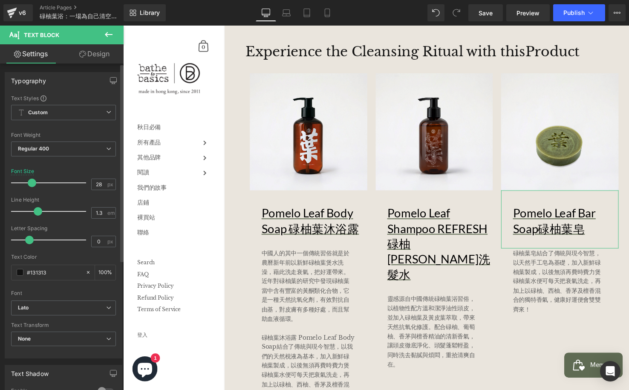
scroll to position [213, 0]
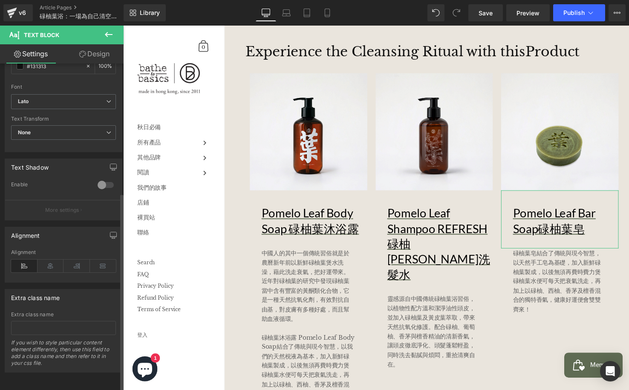
drag, startPoint x: 103, startPoint y: 178, endPoint x: 69, endPoint y: 185, distance: 34.3
click at [67, 172] on div "Text Shadow 0 Enable #333333 Shadow Color #333333 100 % More settings" at bounding box center [64, 189] width 118 height 62
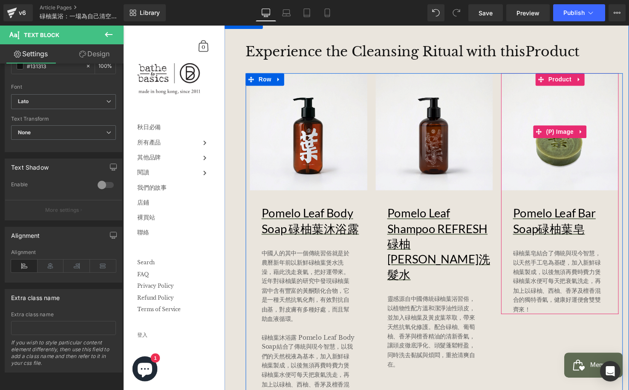
click at [559, 148] on img at bounding box center [568, 134] width 120 height 120
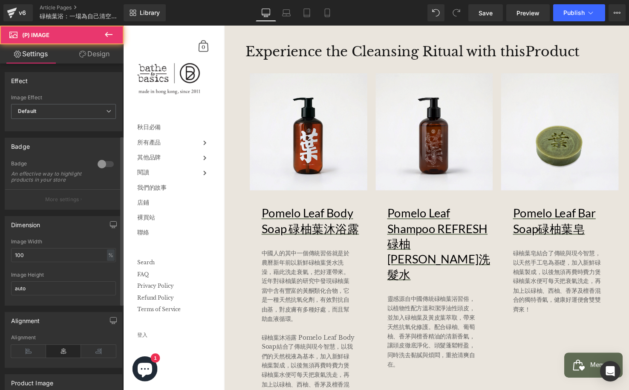
scroll to position [304, 0]
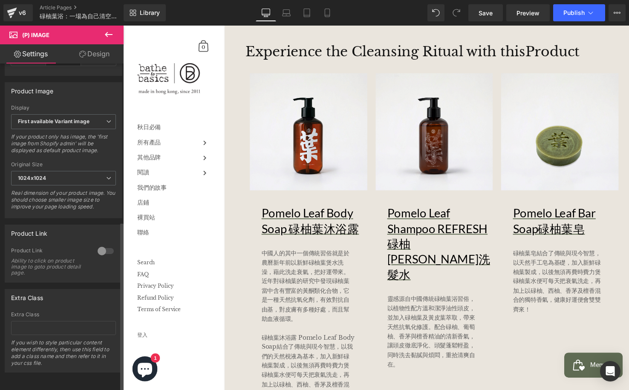
click at [96, 244] on div at bounding box center [105, 251] width 20 height 14
click at [489, 17] on span "Save" at bounding box center [485, 13] width 14 height 9
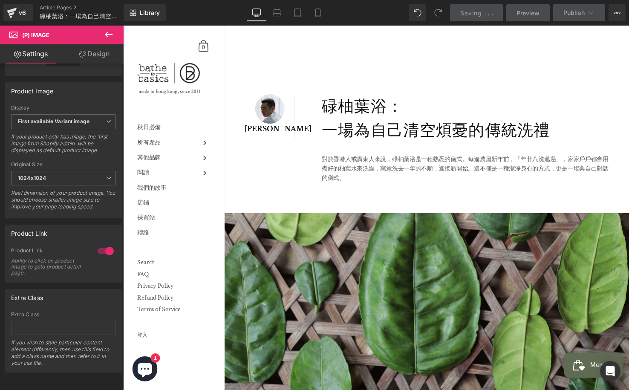
scroll to position [0, 0]
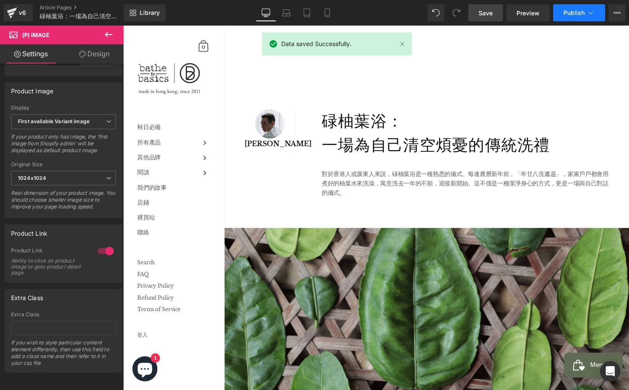
click at [588, 14] on icon at bounding box center [590, 13] width 9 height 9
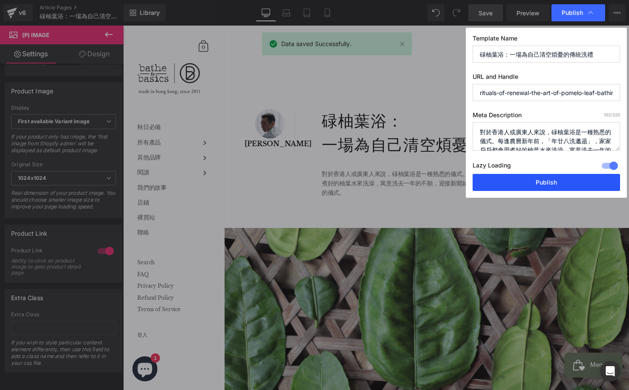
click at [543, 185] on button "Publish" at bounding box center [545, 182] width 147 height 17
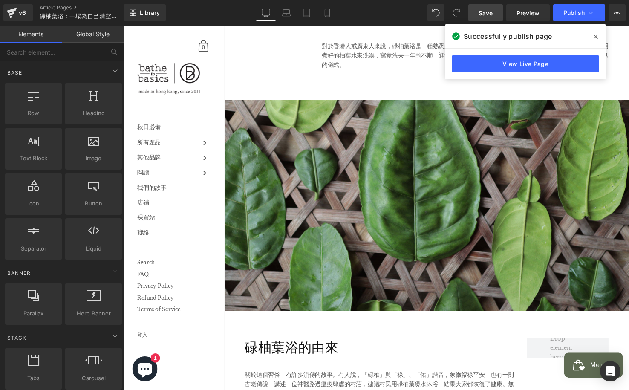
scroll to position [125, 0]
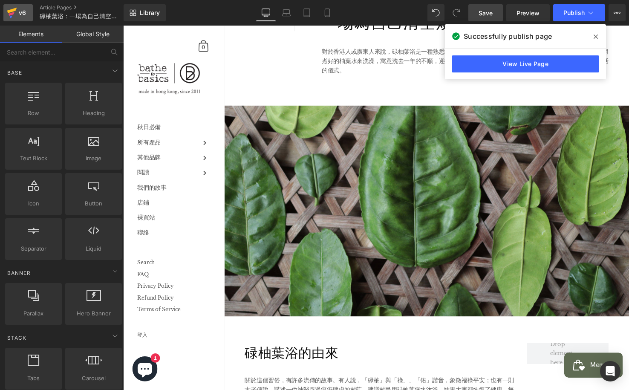
click at [22, 15] on div "v6" at bounding box center [22, 12] width 11 height 11
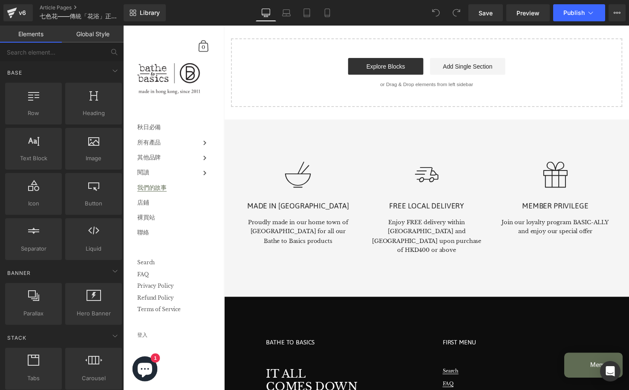
scroll to position [2214, 0]
